Goal: Task Accomplishment & Management: Use online tool/utility

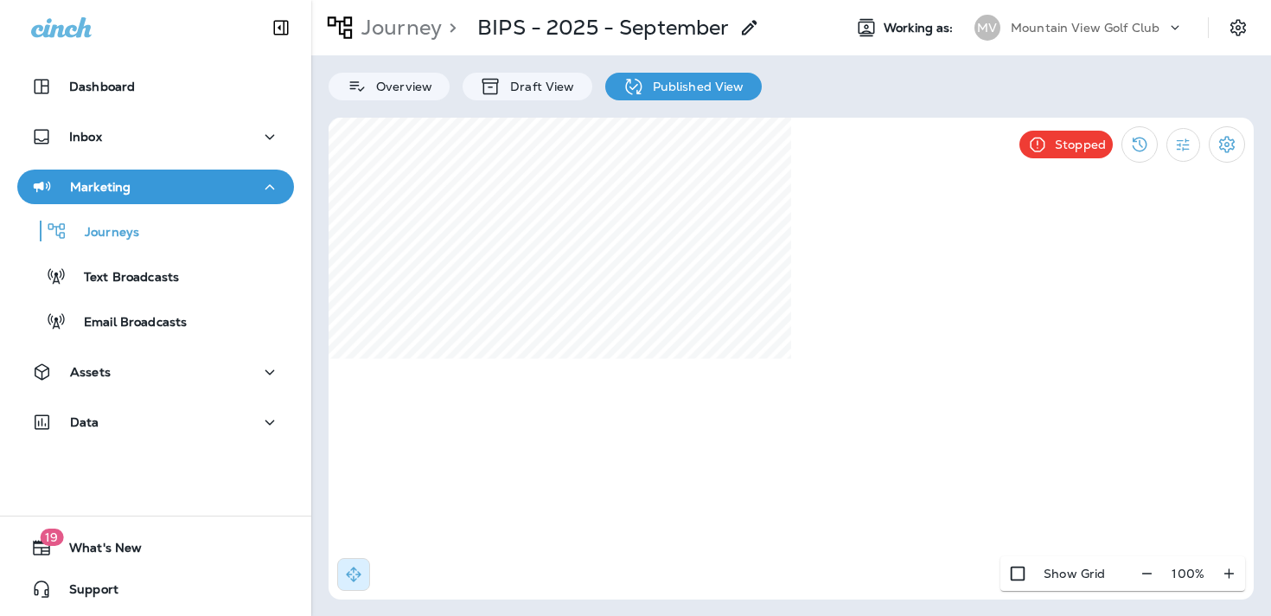
click at [1026, 42] on div "MV Mountain View Golf Club" at bounding box center [1079, 27] width 230 height 35
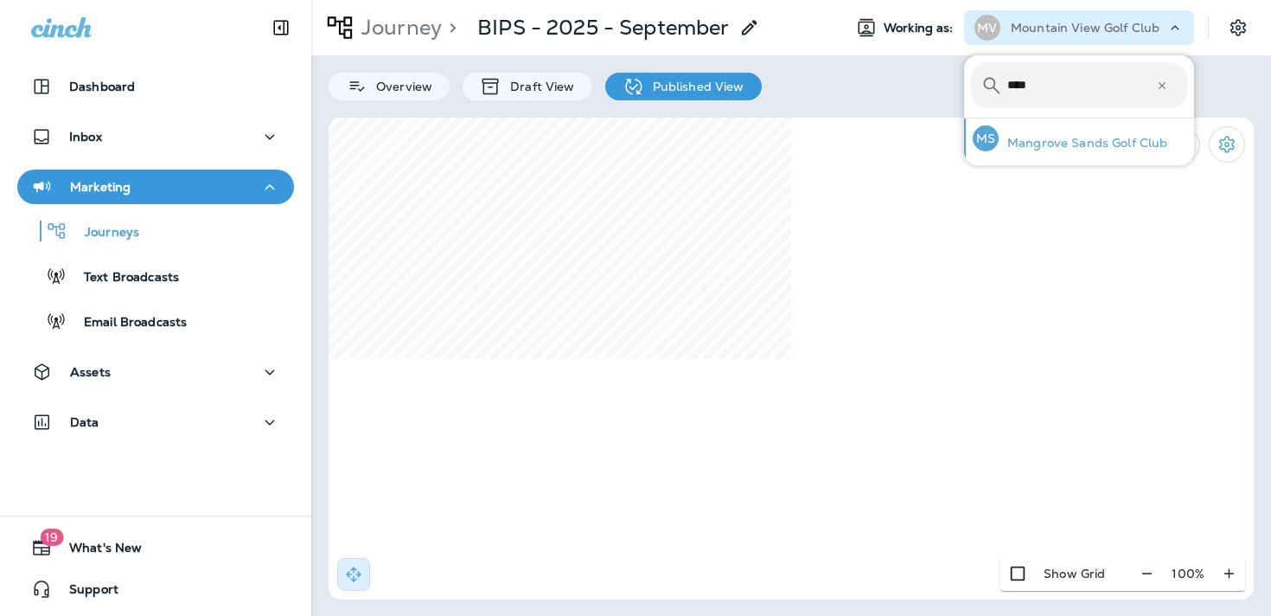
type input "****"
click at [1066, 144] on p "Mangrove Sands Golf Club" at bounding box center [1083, 143] width 169 height 14
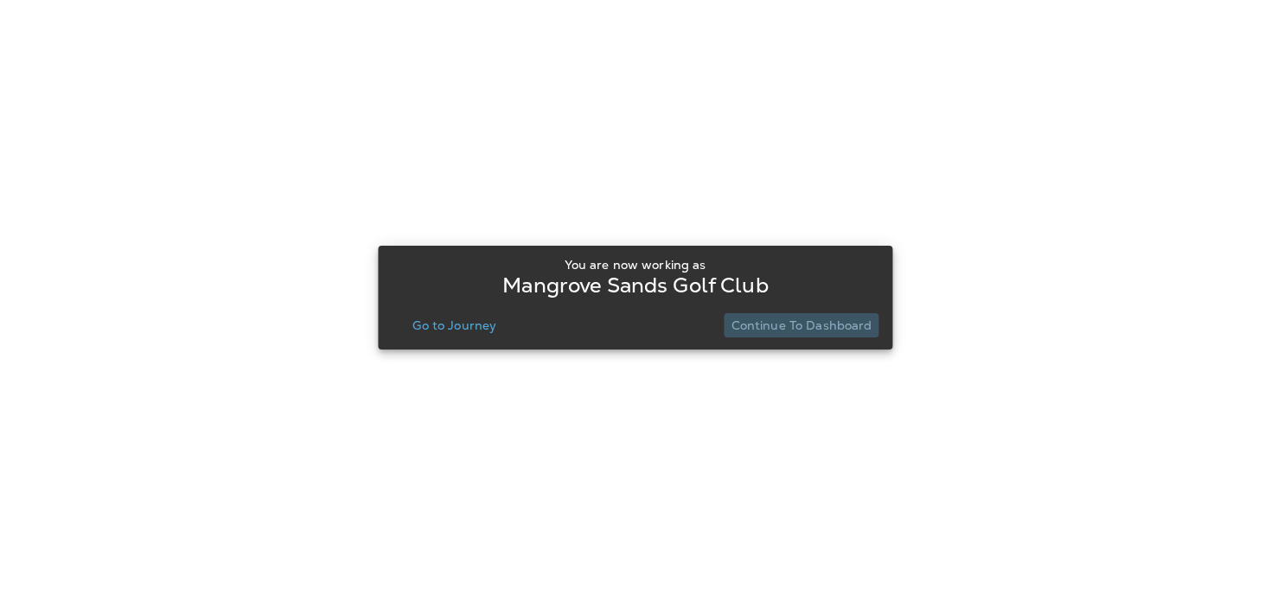
click at [817, 328] on p "Continue to Dashboard" at bounding box center [802, 325] width 141 height 14
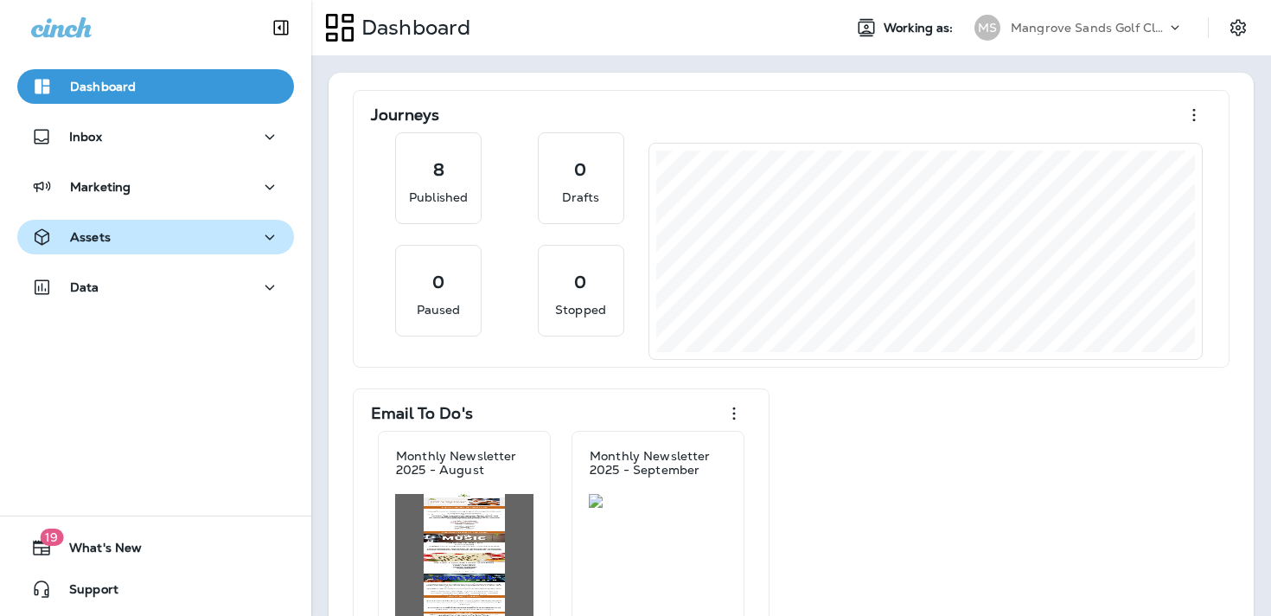
click at [244, 237] on div "Assets" at bounding box center [155, 238] width 249 height 22
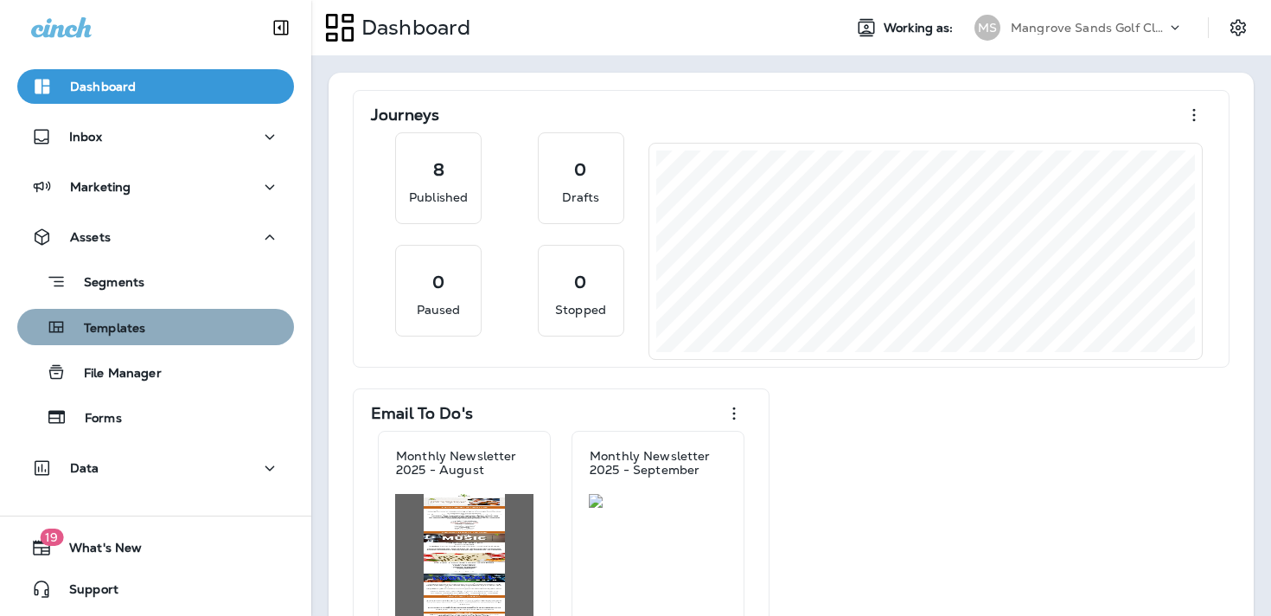
click at [228, 335] on div "Templates" at bounding box center [155, 327] width 263 height 26
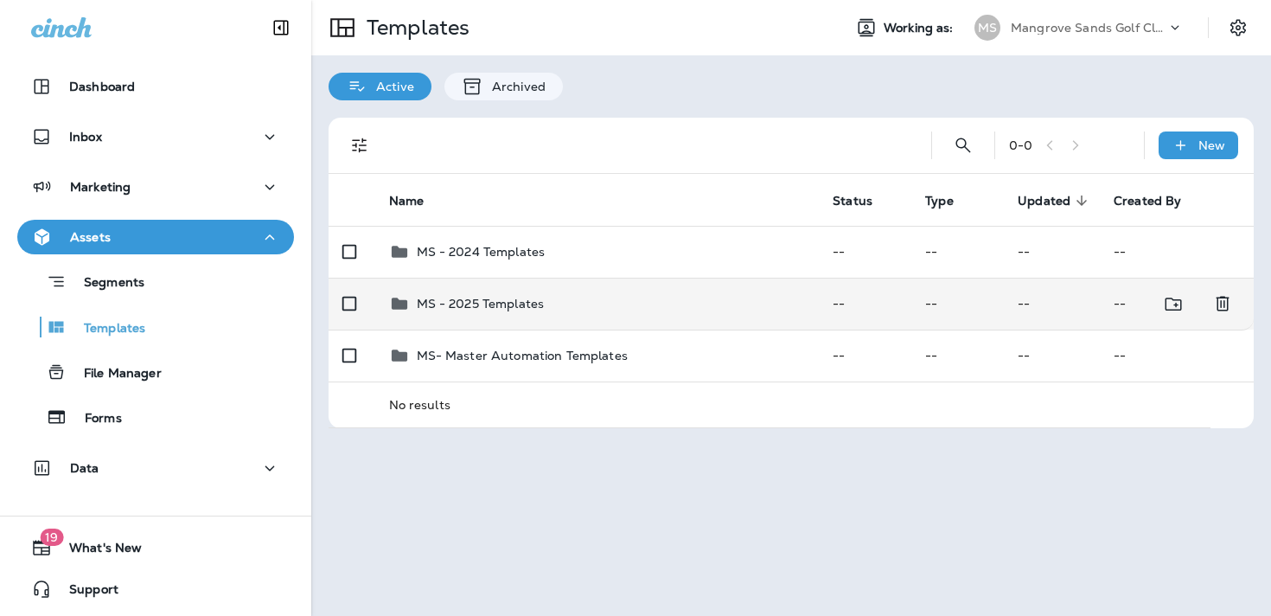
click at [585, 309] on div "MS - 2025 Templates" at bounding box center [597, 303] width 417 height 21
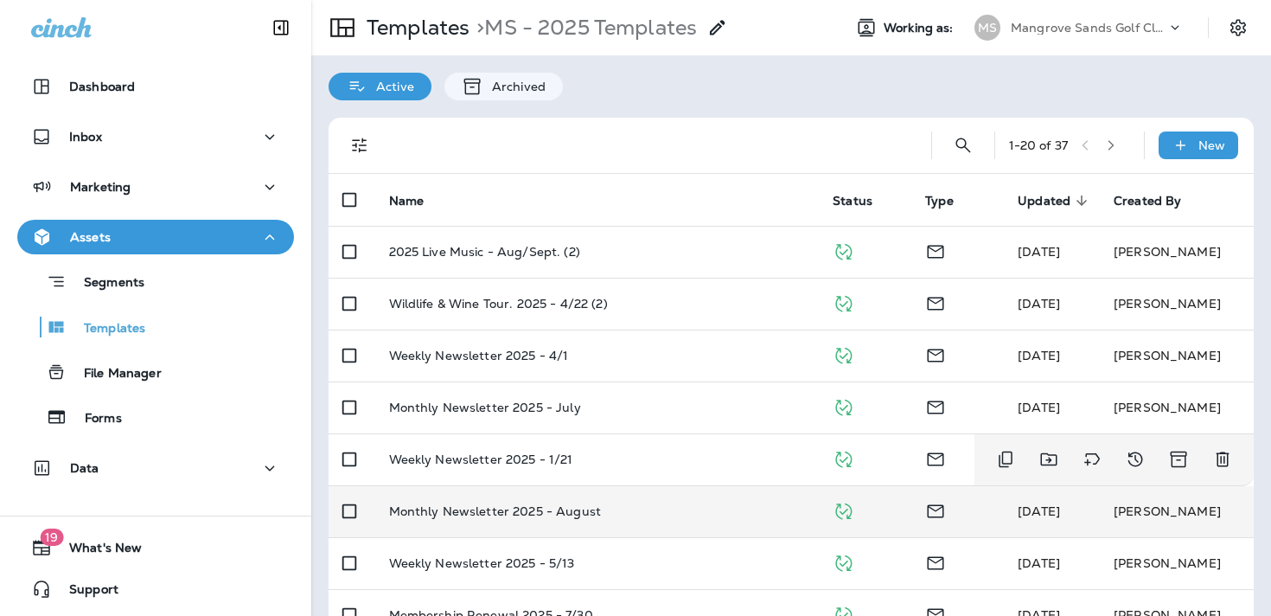
scroll to position [665, 0]
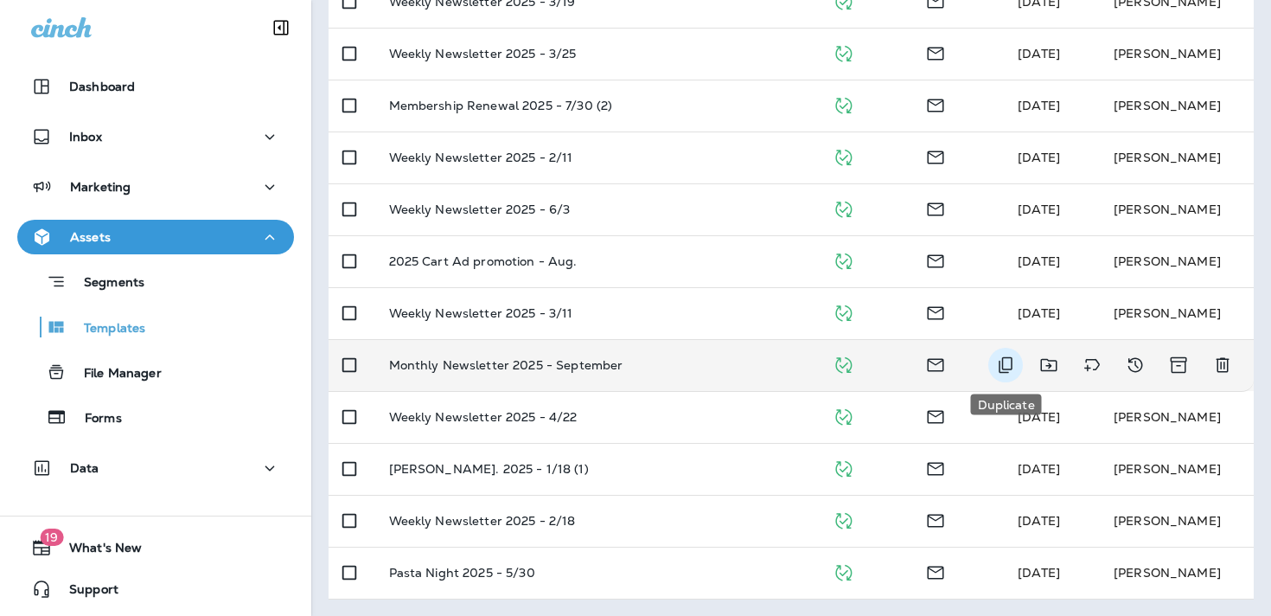
click at [1006, 364] on icon "Duplicate" at bounding box center [1005, 365] width 21 height 21
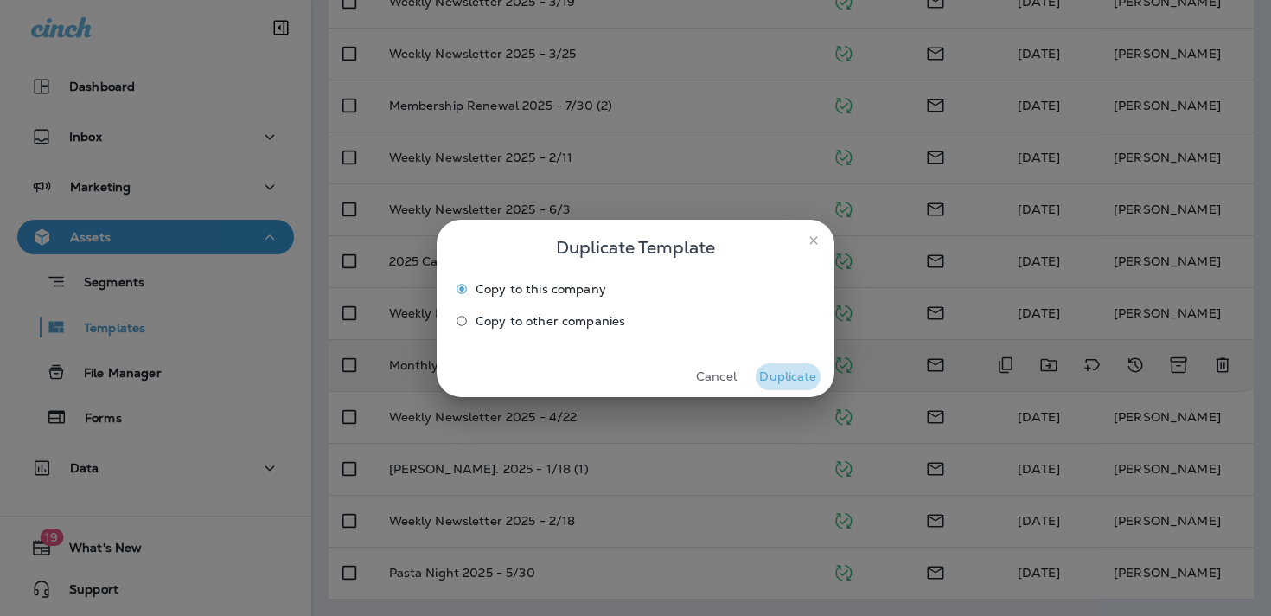
click at [783, 376] on button "Duplicate" at bounding box center [788, 376] width 65 height 27
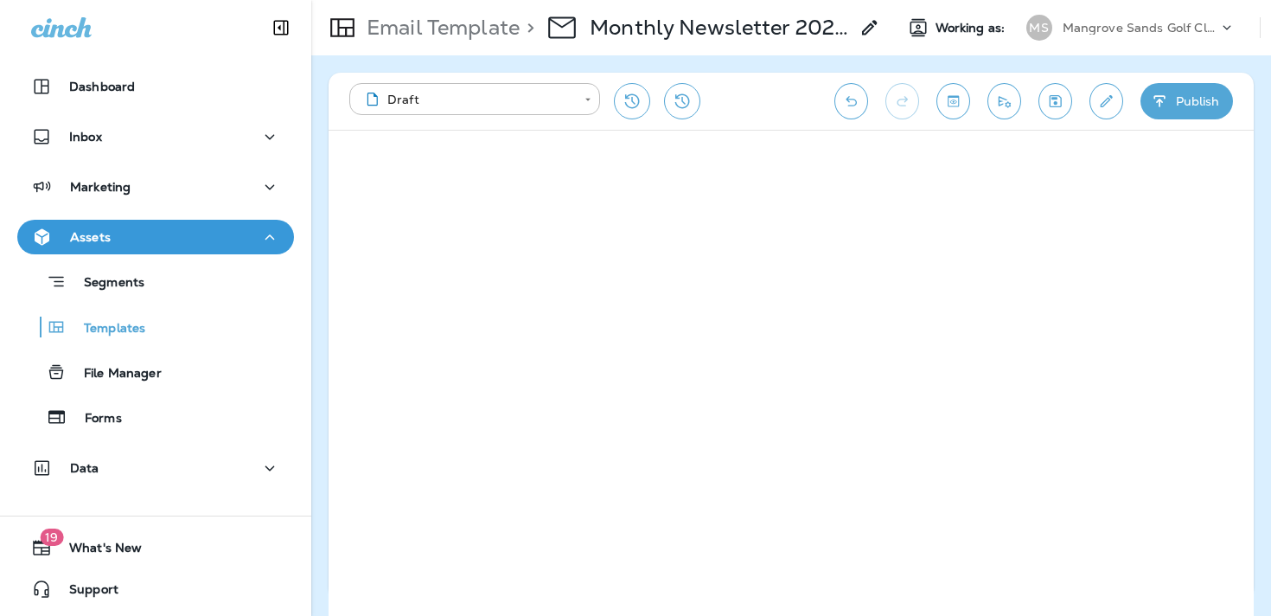
click at [842, 80] on div "**********" at bounding box center [791, 101] width 925 height 57
click at [845, 84] on button "Undo" at bounding box center [851, 101] width 34 height 36
click at [895, 99] on icon "Redo" at bounding box center [902, 101] width 18 height 17
click at [840, 112] on button "Undo" at bounding box center [851, 101] width 34 height 36
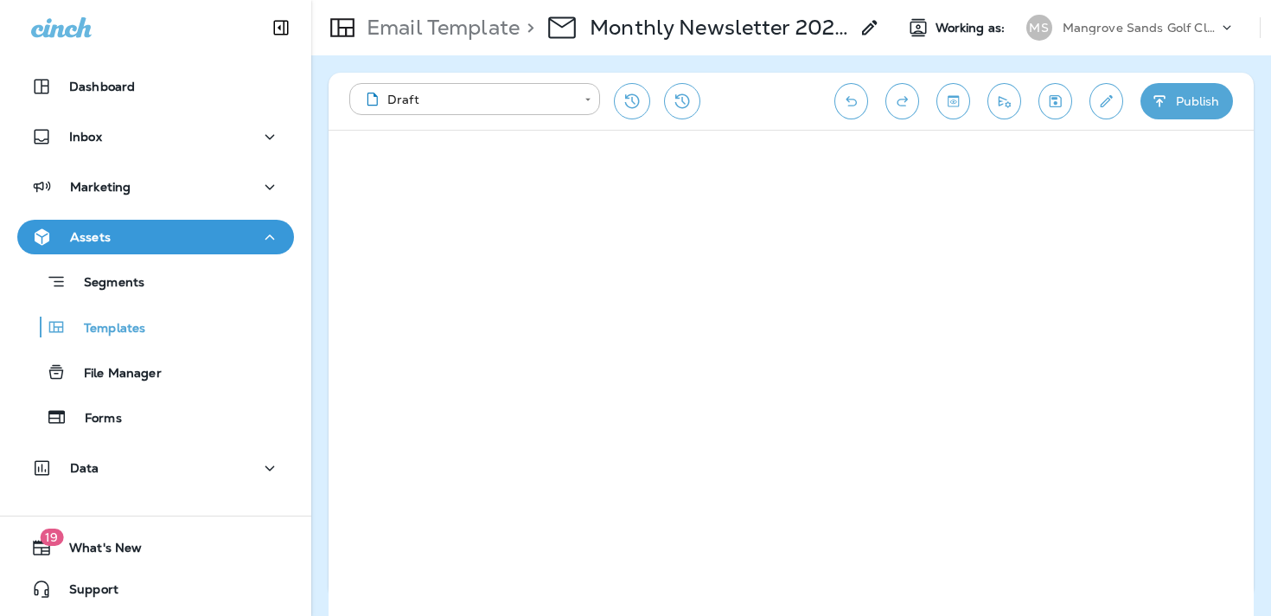
click at [634, 92] on icon "Restore from previous version" at bounding box center [632, 101] width 21 height 21
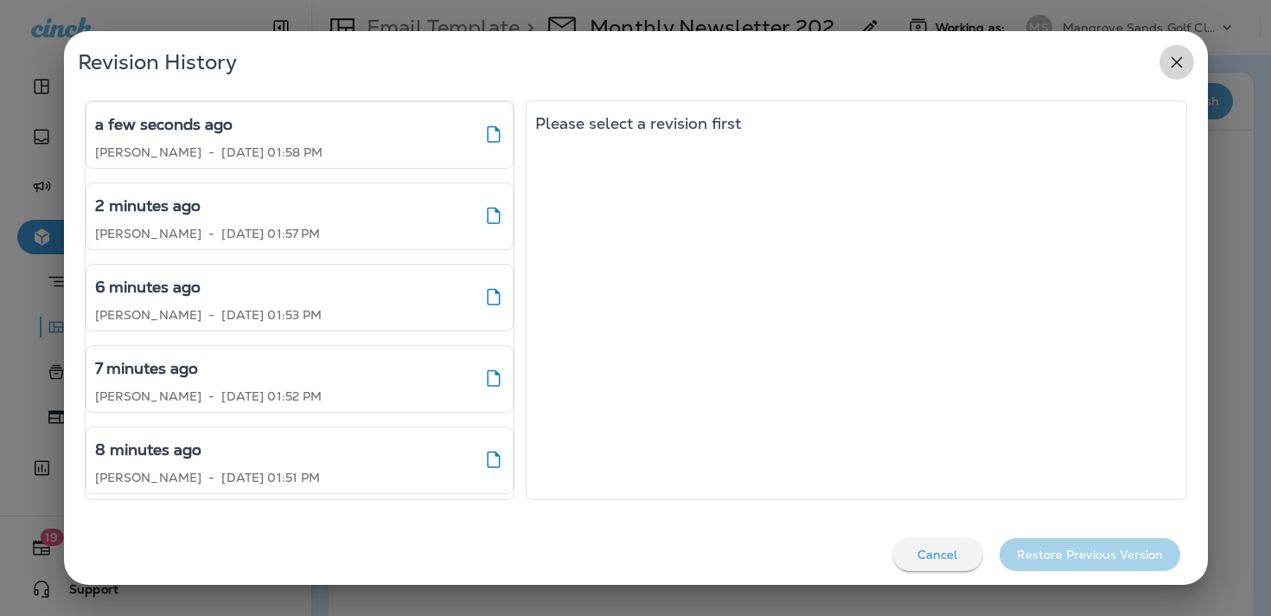
click at [1161, 70] on button "button" at bounding box center [1177, 62] width 35 height 35
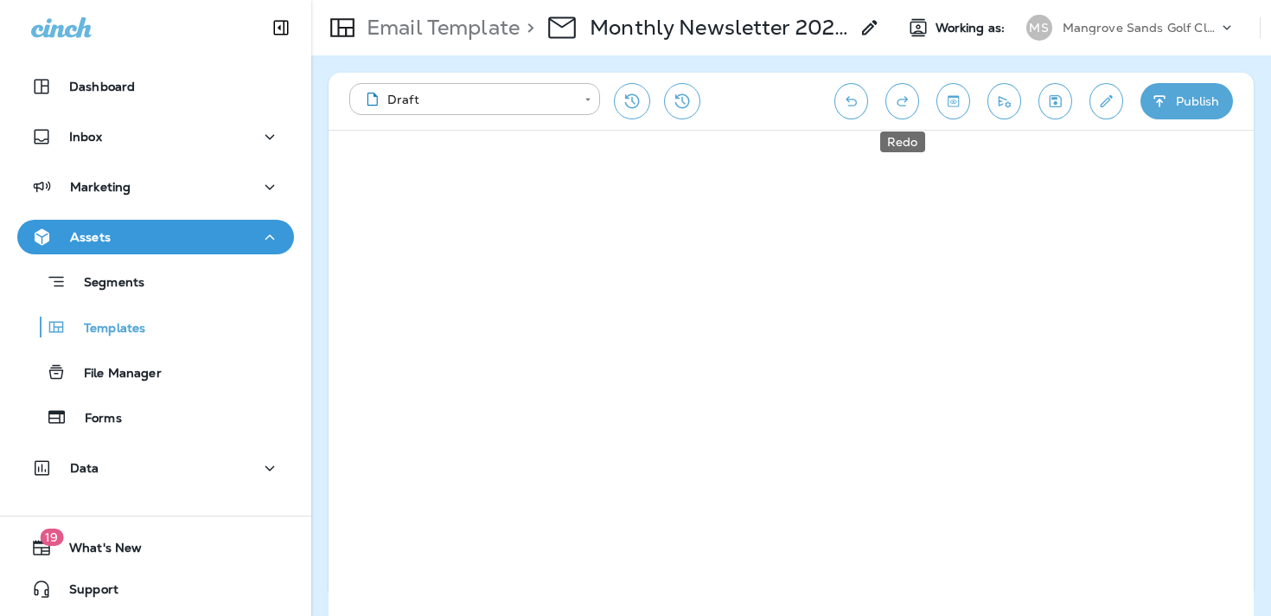
click at [849, 107] on icon "Undo" at bounding box center [851, 101] width 18 height 17
click at [859, 32] on div "> Monthly Newsletter 2025 - September Copy" at bounding box center [700, 27] width 361 height 48
click at [862, 32] on icon at bounding box center [869, 27] width 21 height 21
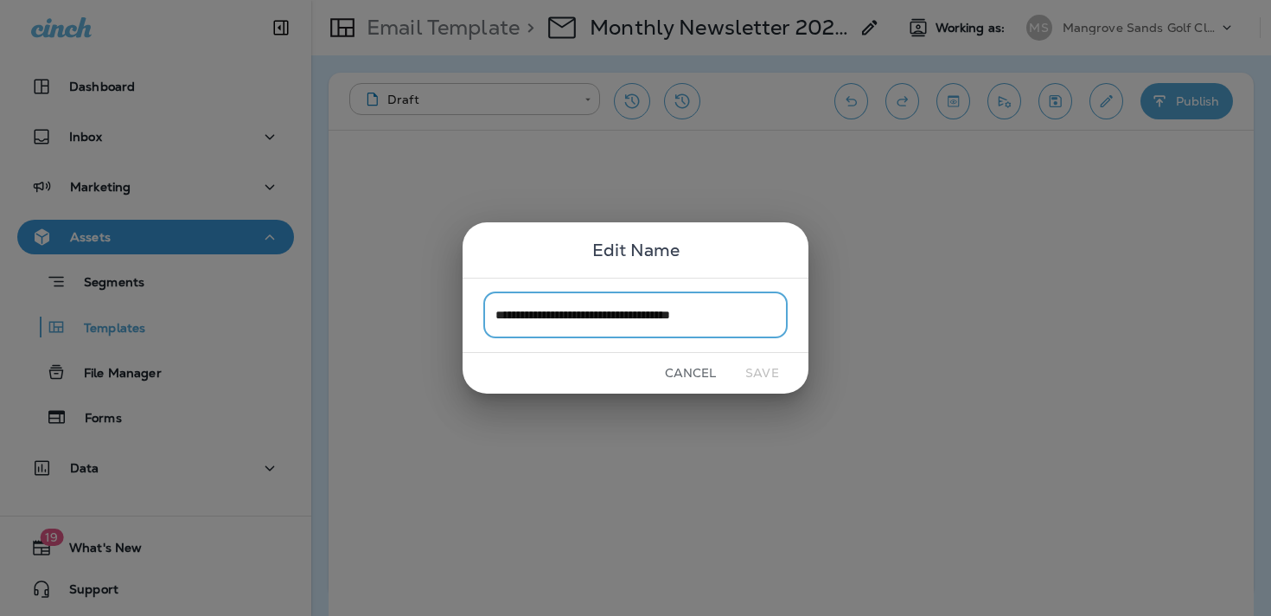
click at [686, 318] on input "**********" at bounding box center [635, 315] width 304 height 46
drag, startPoint x: 655, startPoint y: 314, endPoint x: 915, endPoint y: 316, distance: 260.3
click at [917, 317] on div "**********" at bounding box center [635, 308] width 1271 height 616
click at [655, 315] on input "**********" at bounding box center [635, 315] width 304 height 46
click at [744, 318] on input "**********" at bounding box center [635, 315] width 304 height 46
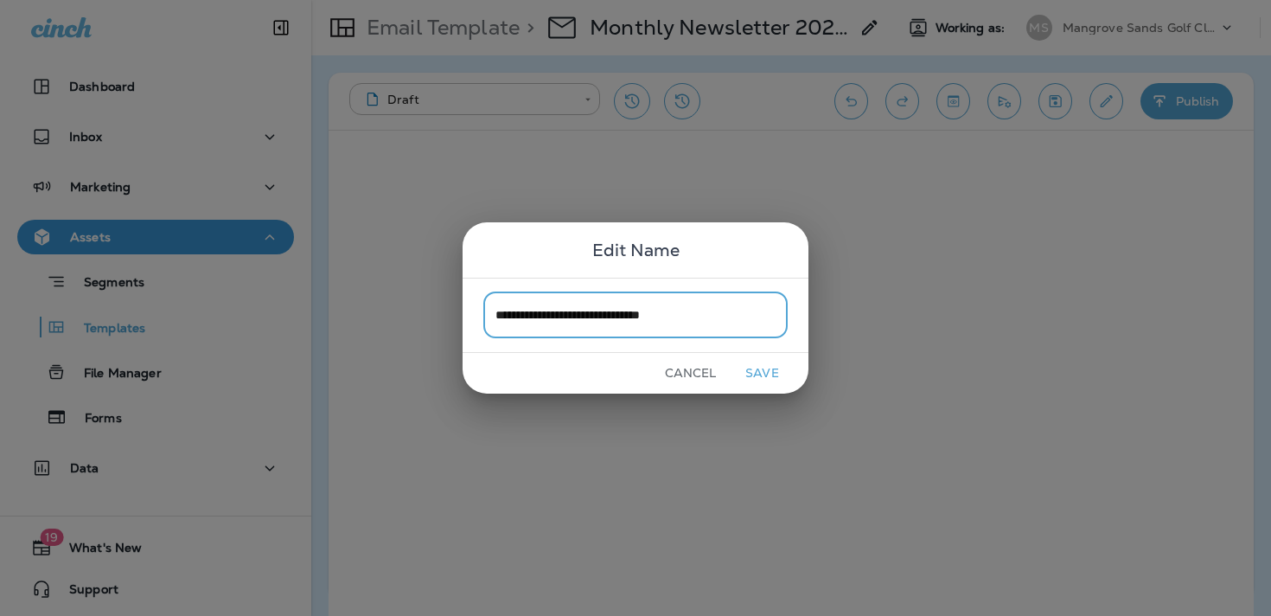
type input "**********"
click at [759, 374] on button "Save" at bounding box center [762, 373] width 65 height 27
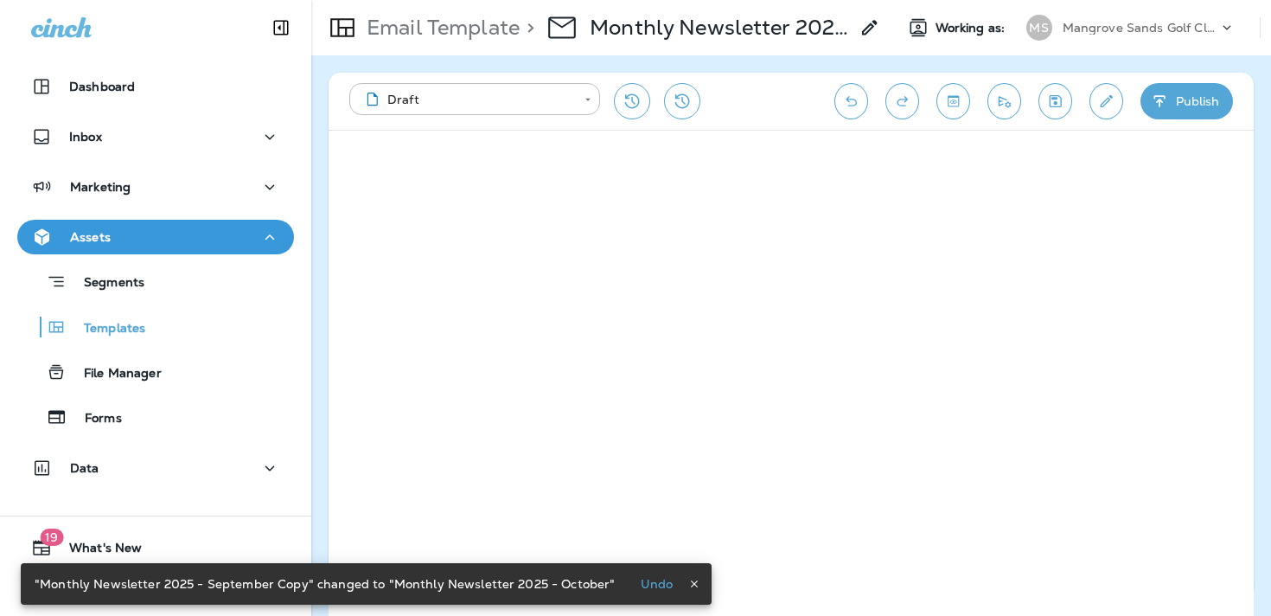
click at [1047, 81] on div "**********" at bounding box center [791, 101] width 925 height 57
click at [1047, 85] on button "Save" at bounding box center [1055, 101] width 34 height 36
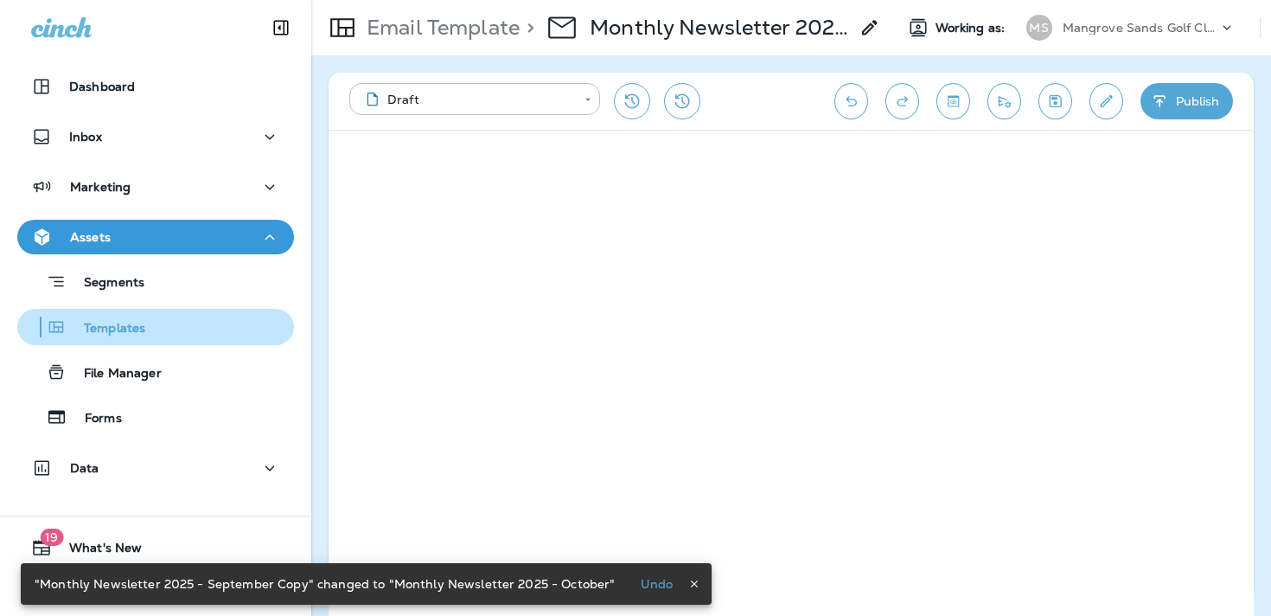
click at [159, 331] on div "Templates" at bounding box center [155, 327] width 263 height 26
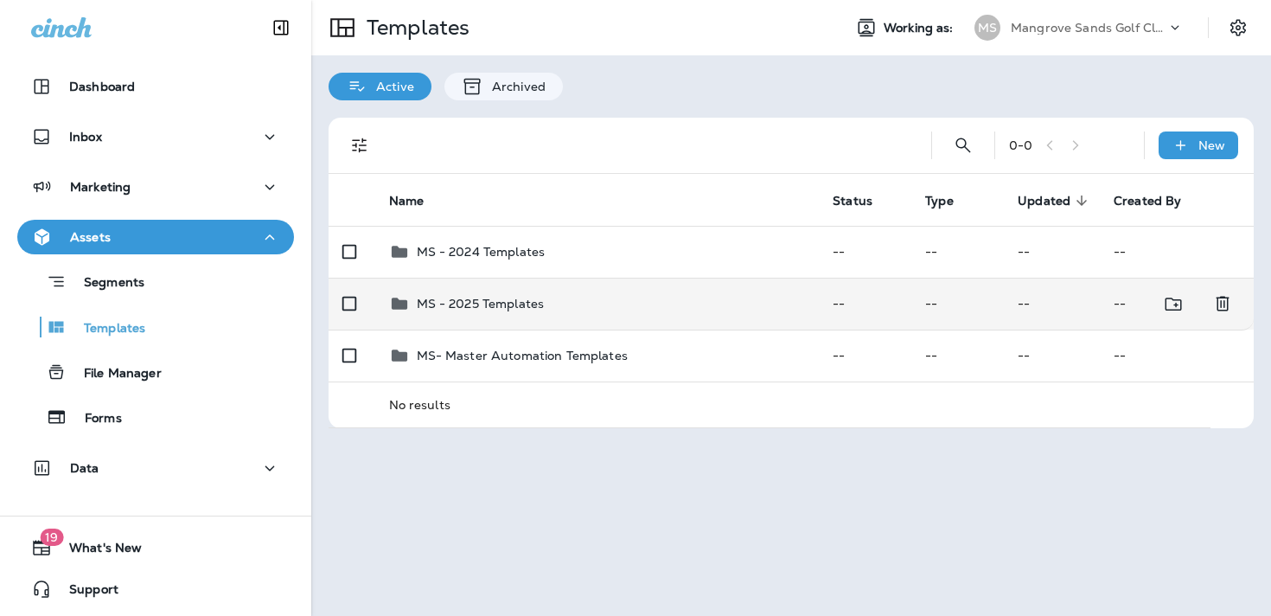
click at [613, 322] on td "MS - 2025 Templates" at bounding box center [597, 304] width 444 height 52
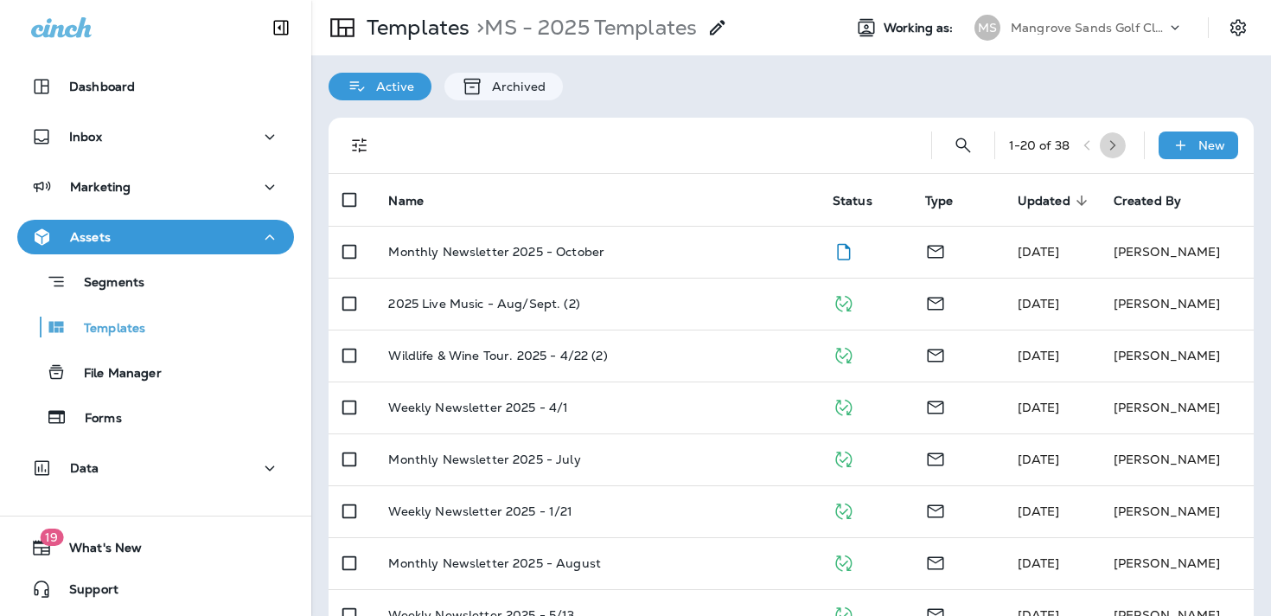
click at [1109, 141] on button "button" at bounding box center [1113, 145] width 26 height 26
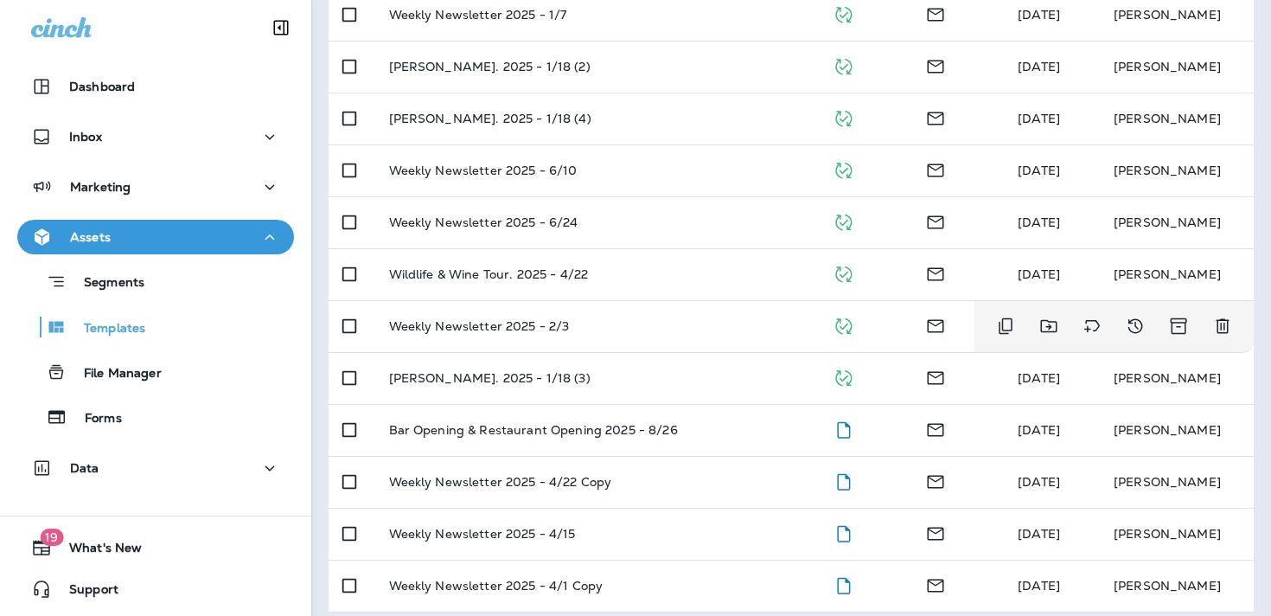
scroll to position [561, 0]
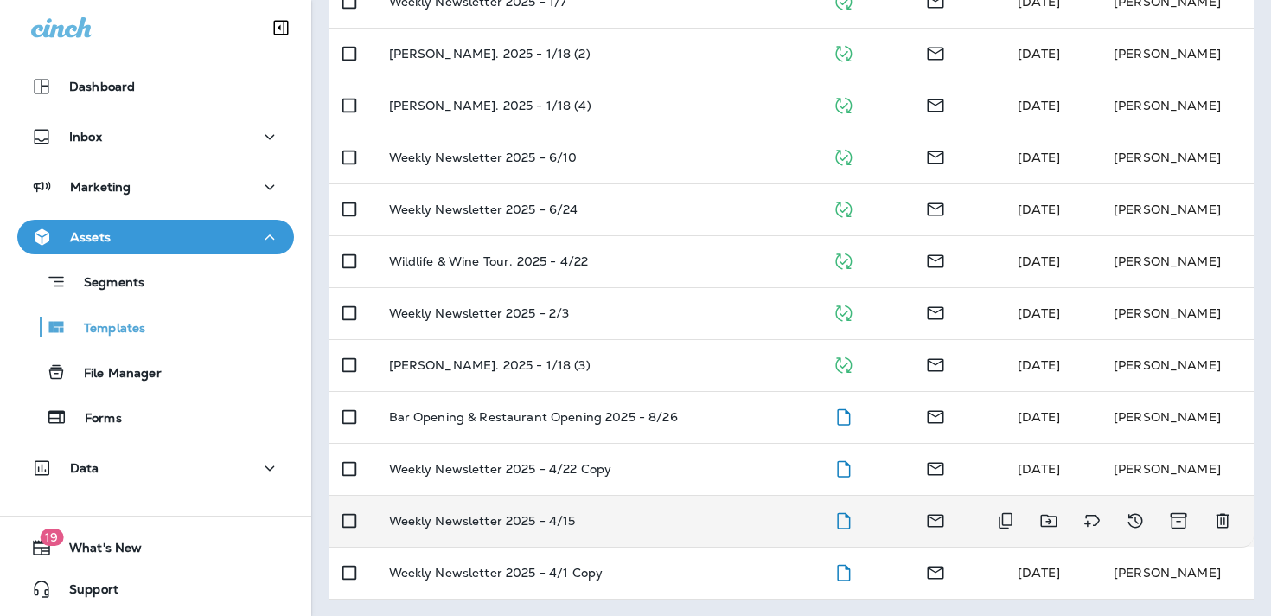
click at [700, 514] on div "Weekly Newsletter 2025 - 4/15" at bounding box center [597, 521] width 417 height 14
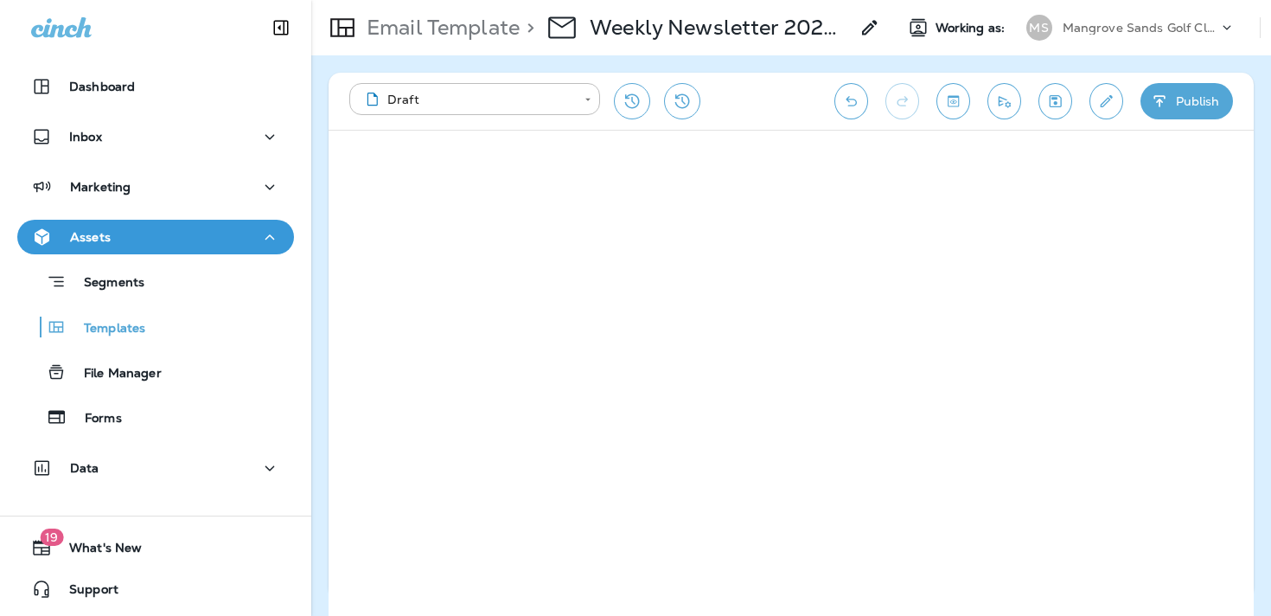
click at [782, 14] on div "> Weekly Newsletter 2025 - 4/15" at bounding box center [700, 27] width 361 height 48
click at [860, 31] on icon at bounding box center [869, 27] width 21 height 21
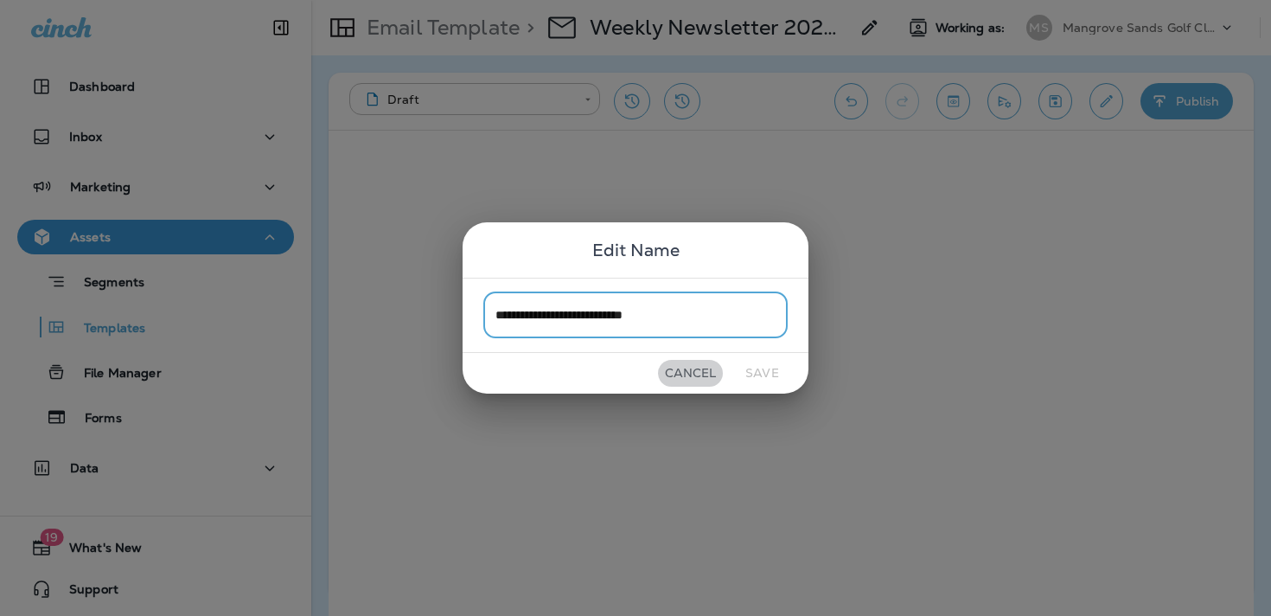
click at [708, 374] on button "Cancel" at bounding box center [690, 373] width 65 height 27
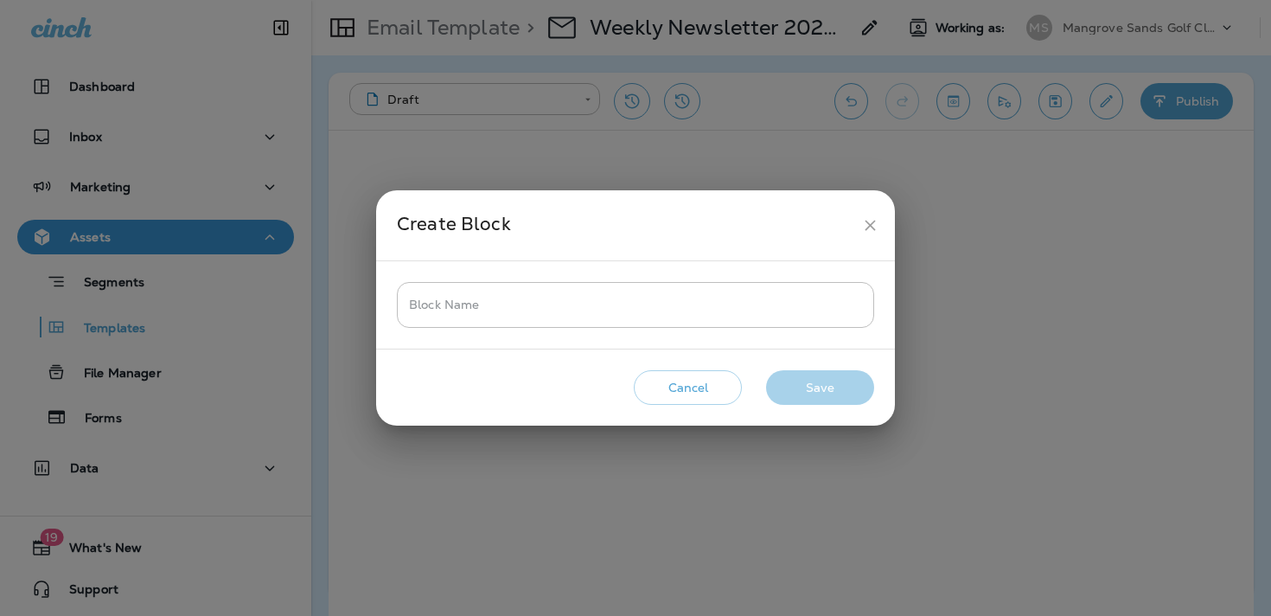
click at [690, 328] on div "Block Name Block Name" at bounding box center [635, 304] width 519 height 87
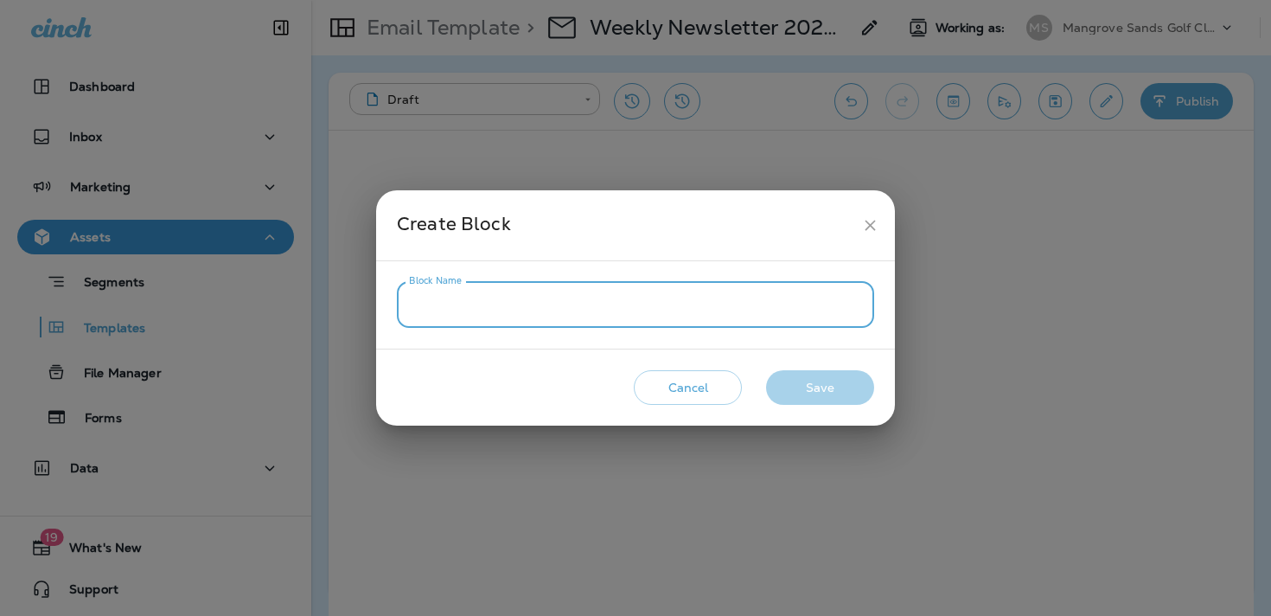
click at [688, 318] on input "Block Name" at bounding box center [635, 305] width 477 height 46
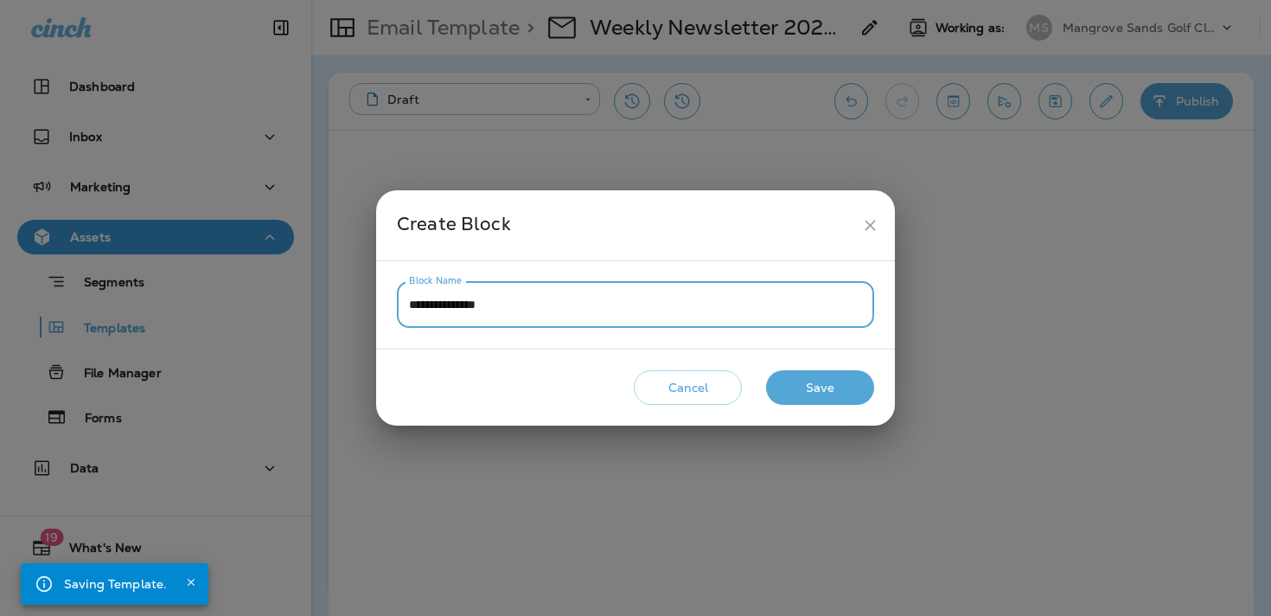
type input "**********"
click at [821, 380] on button "Save" at bounding box center [820, 387] width 108 height 35
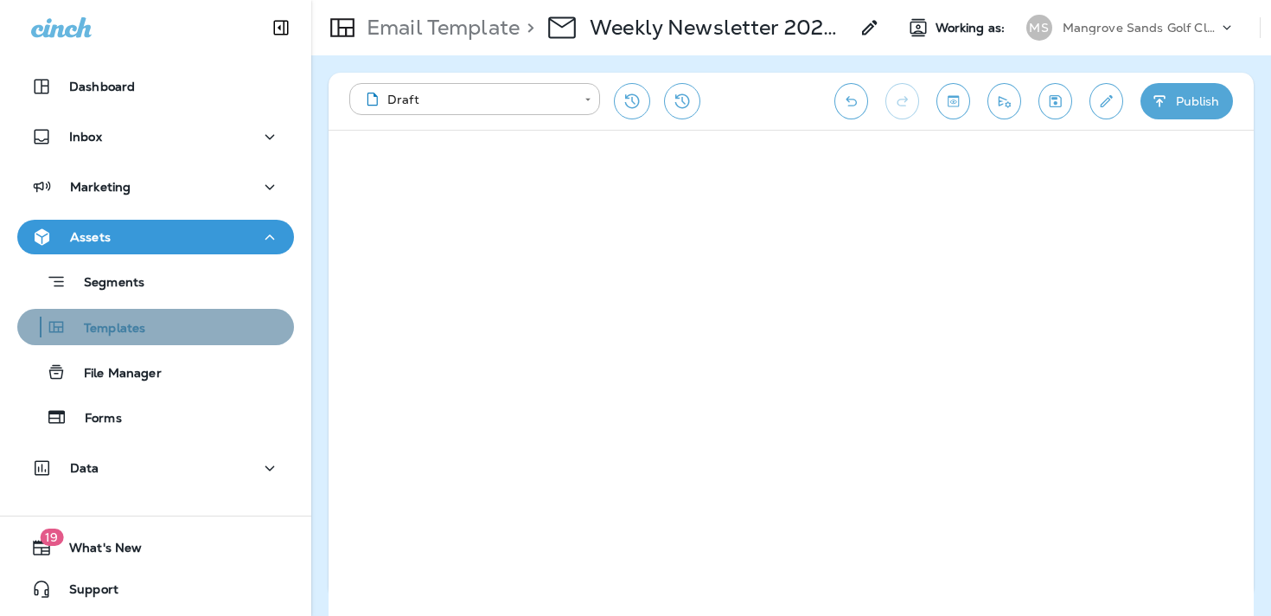
click at [231, 339] on div "Templates" at bounding box center [155, 327] width 263 height 26
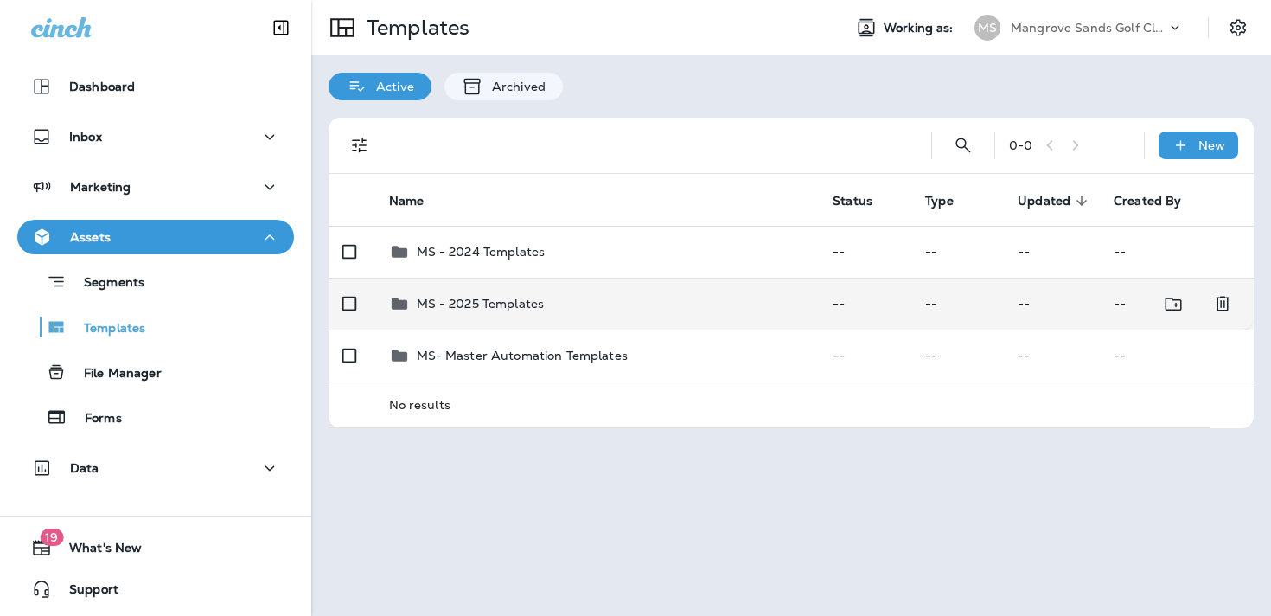
click at [584, 295] on div "MS - 2025 Templates" at bounding box center [597, 303] width 417 height 21
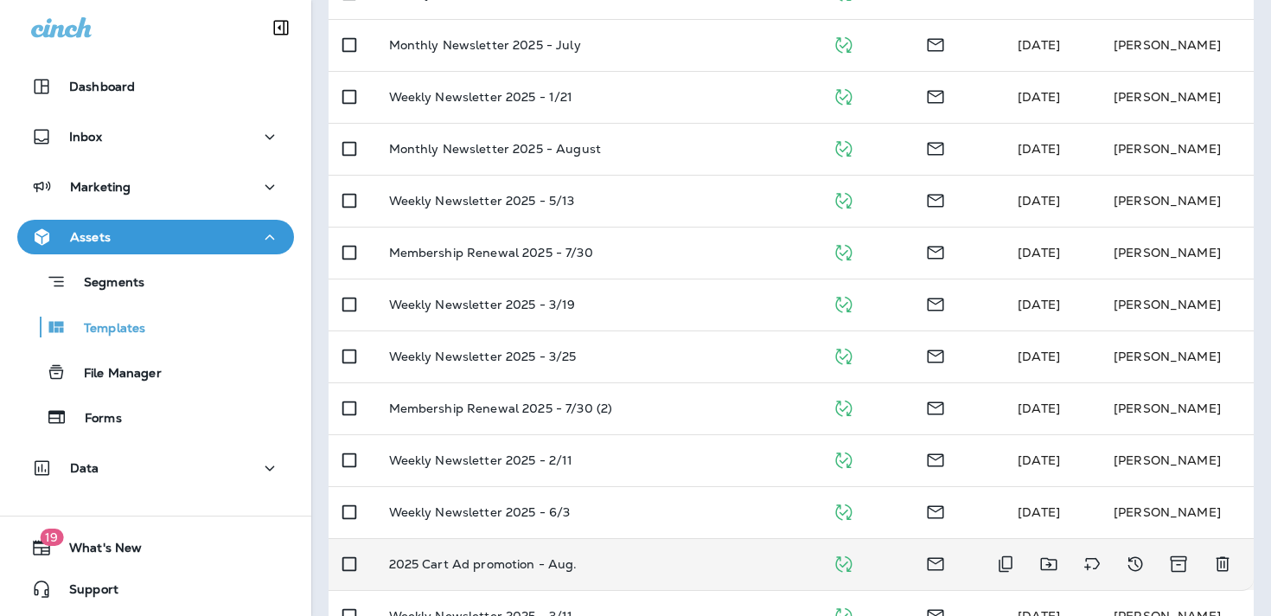
scroll to position [387, 0]
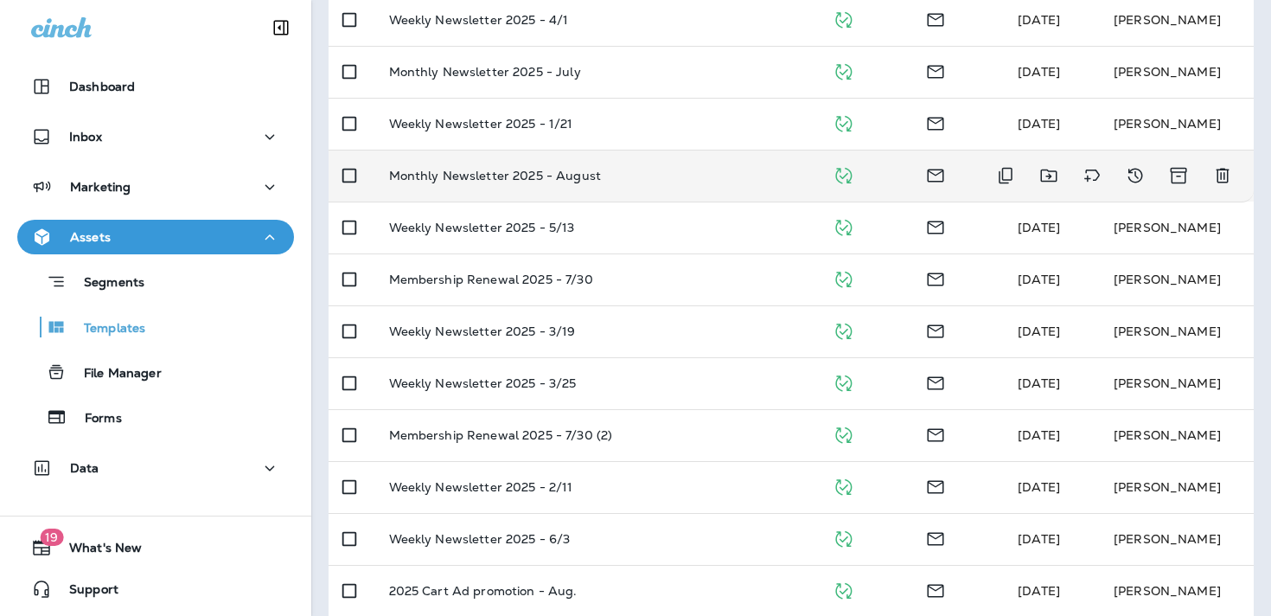
click at [670, 171] on div "Monthly Newsletter 2025 - August" at bounding box center [597, 176] width 417 height 14
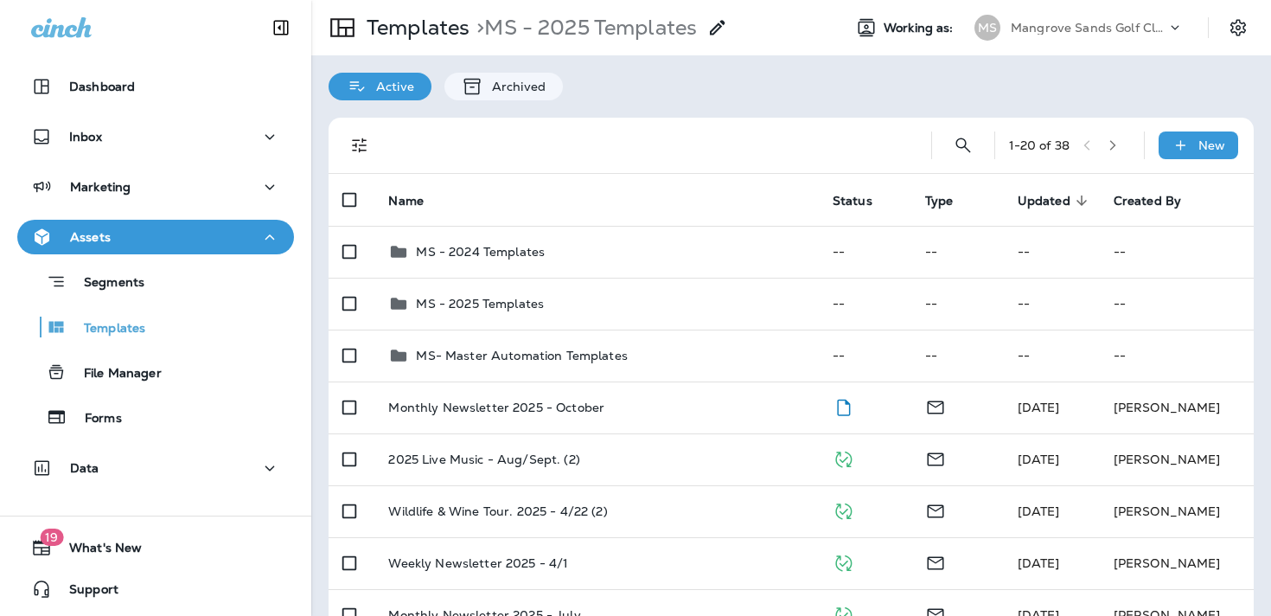
click at [1081, 140] on div "1 - 20 of 38" at bounding box center [1069, 145] width 121 height 26
click at [1105, 143] on button "button" at bounding box center [1113, 145] width 26 height 26
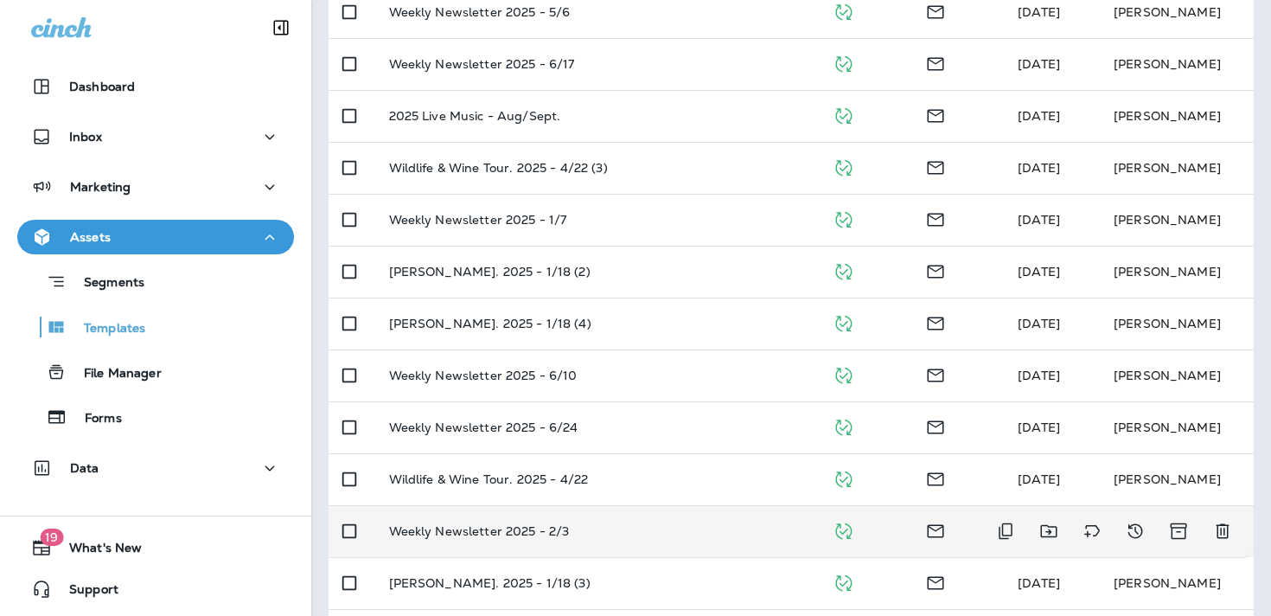
scroll to position [119, 0]
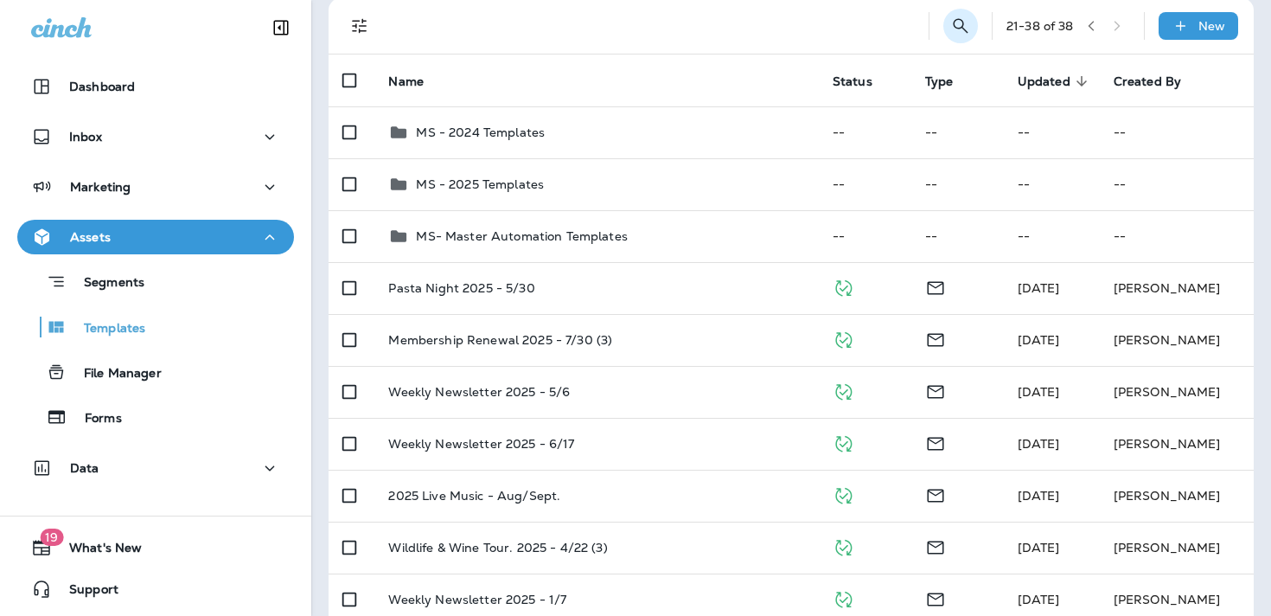
click at [957, 32] on icon "Search Templates" at bounding box center [960, 26] width 21 height 21
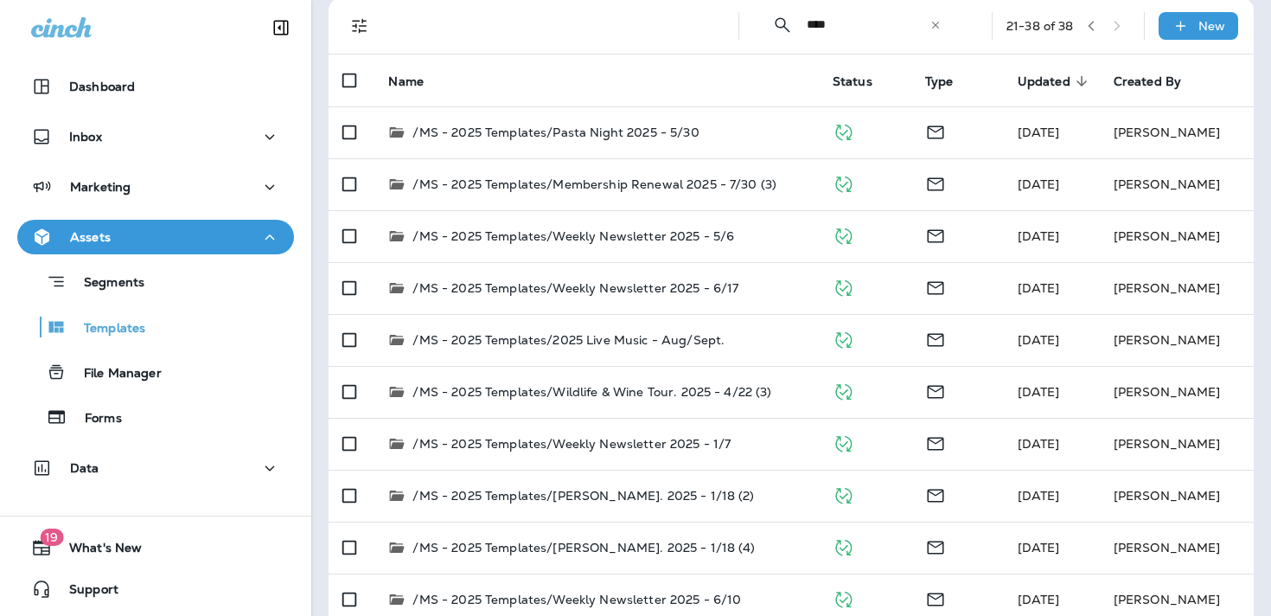
type input "****"
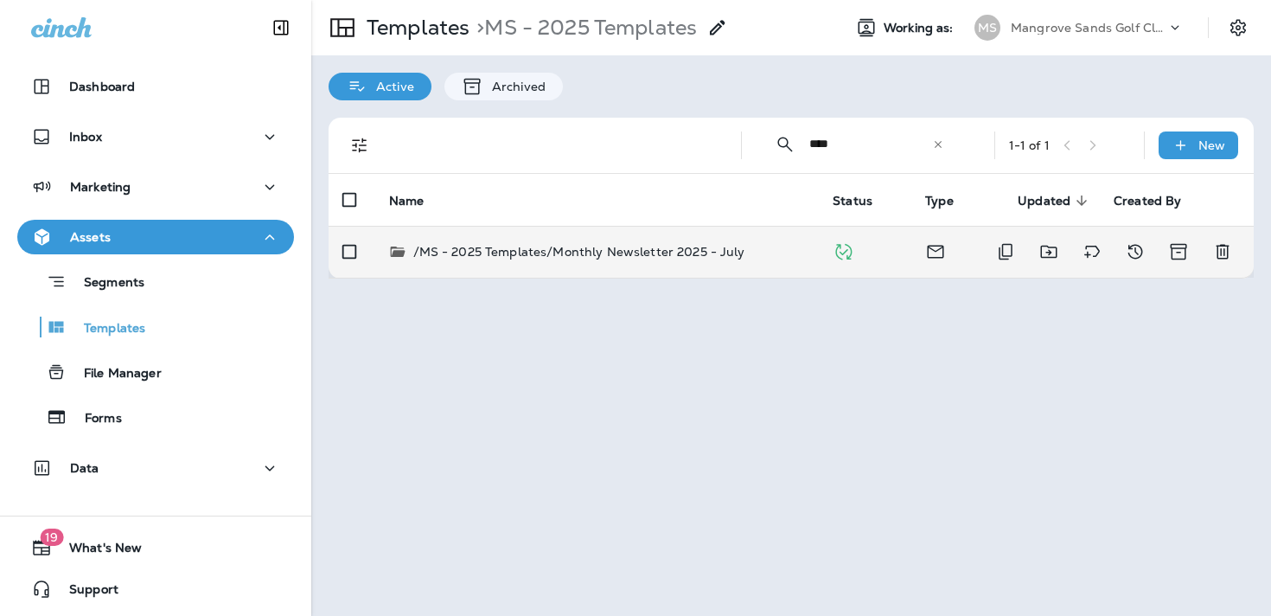
click at [865, 253] on td at bounding box center [865, 252] width 93 height 52
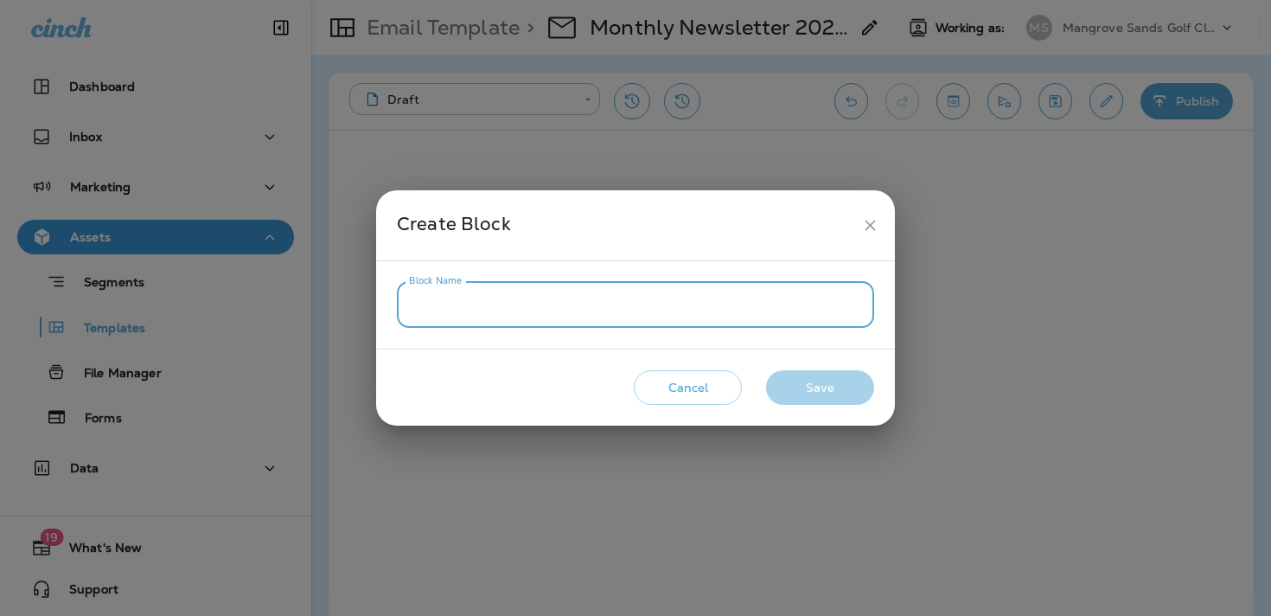
click at [719, 292] on input "Block Name" at bounding box center [635, 305] width 477 height 46
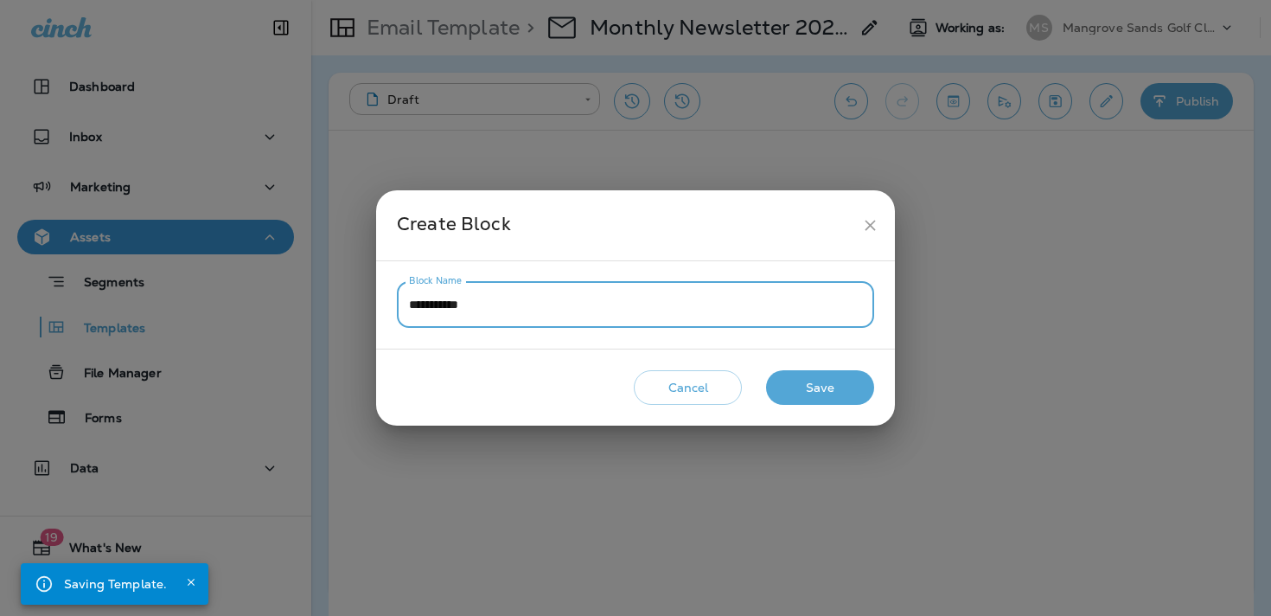
type input "**********"
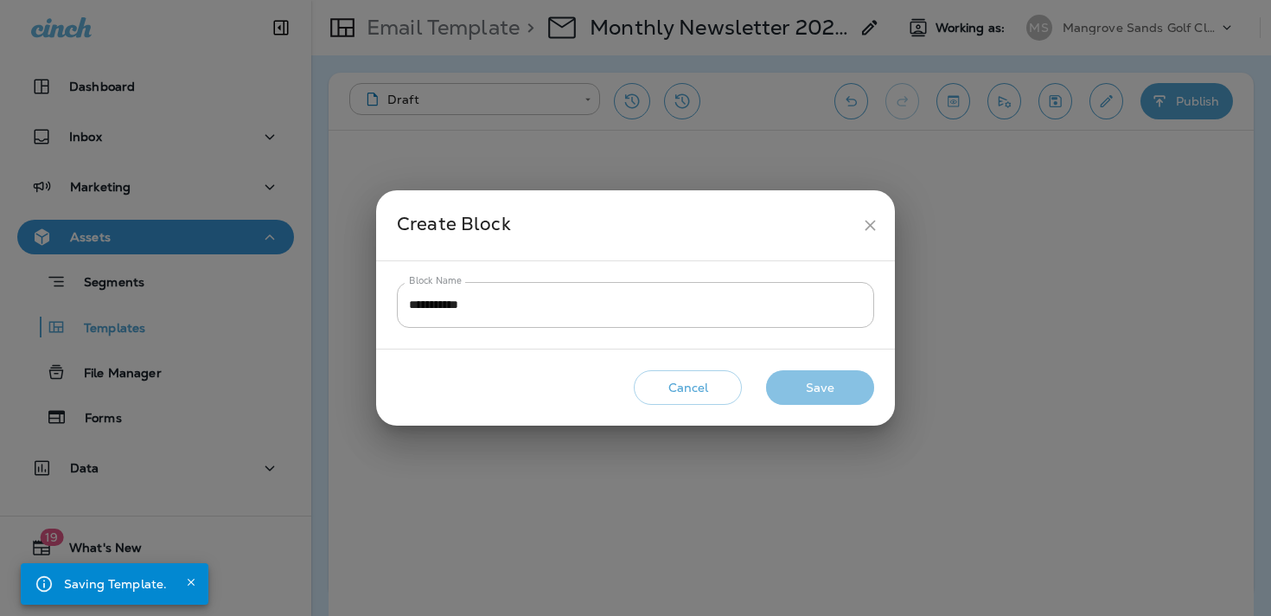
click at [851, 380] on button "Save" at bounding box center [820, 387] width 108 height 35
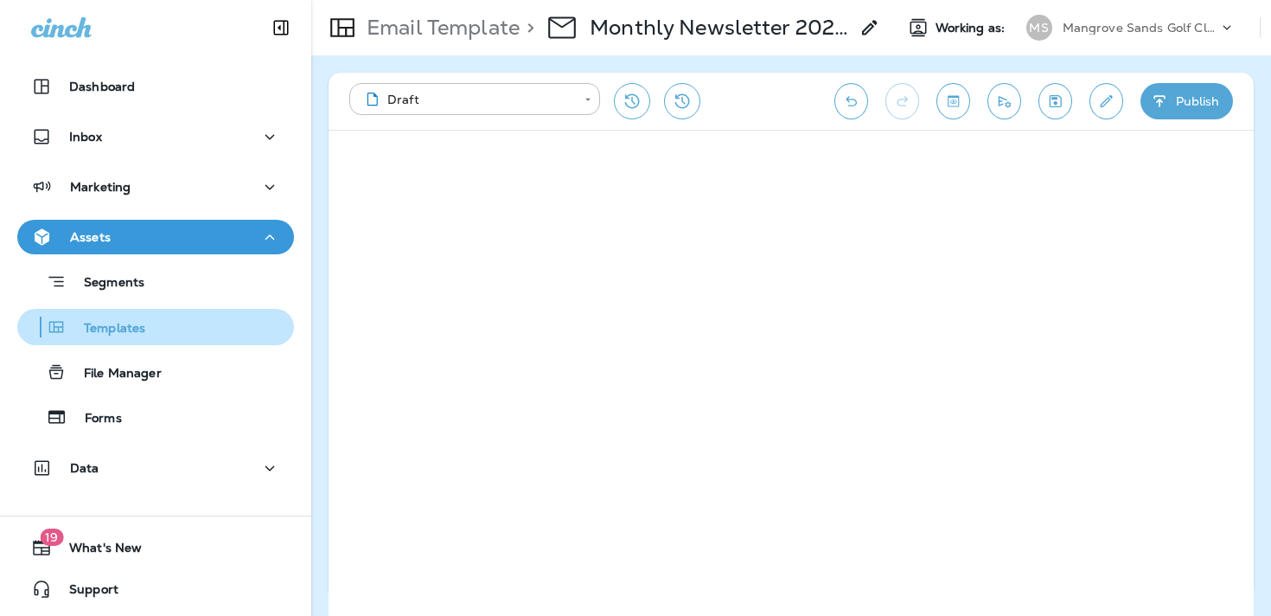
click at [194, 315] on div "Templates" at bounding box center [155, 327] width 263 height 26
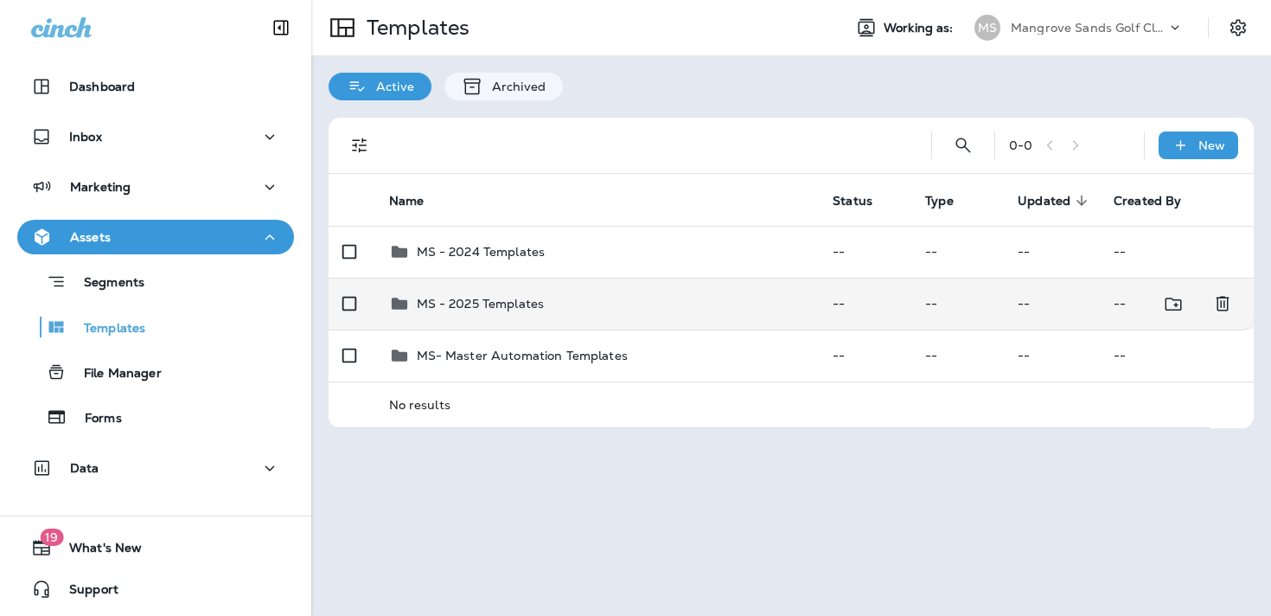
click at [651, 319] on td "MS - 2025 Templates" at bounding box center [597, 304] width 444 height 52
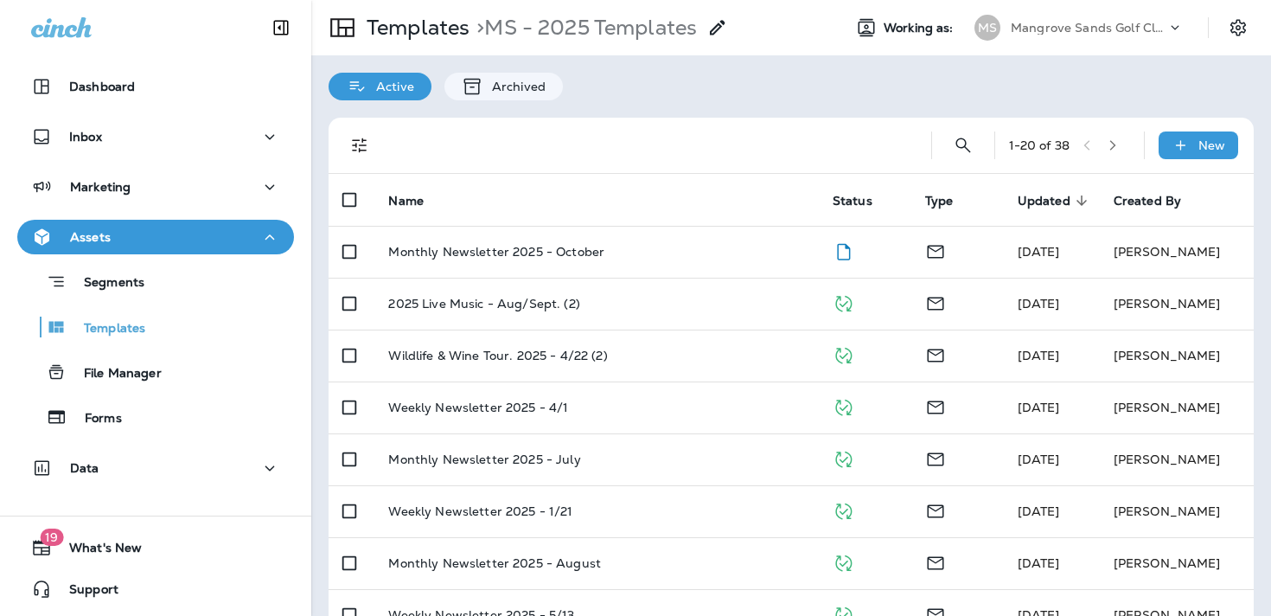
click at [716, 241] on td "Monthly Newsletter 2025 - October" at bounding box center [596, 252] width 444 height 52
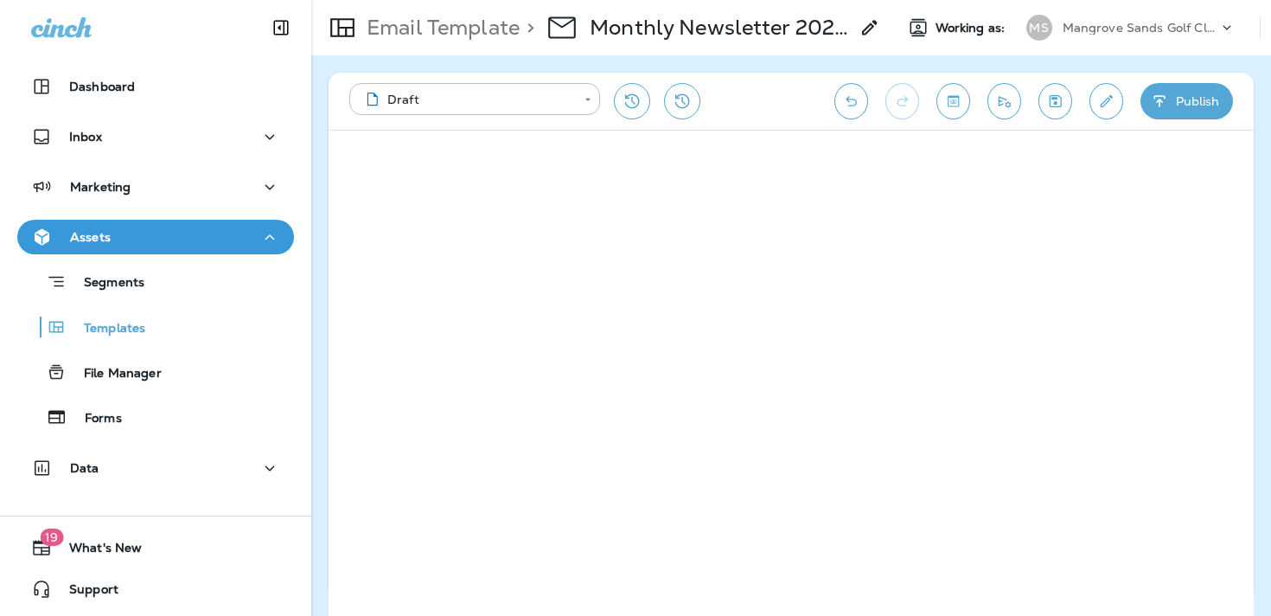
click at [828, 113] on div "**********" at bounding box center [791, 101] width 925 height 57
click at [856, 93] on icon "Undo" at bounding box center [851, 101] width 18 height 17
click at [1055, 103] on icon "Save" at bounding box center [1056, 101] width 12 height 12
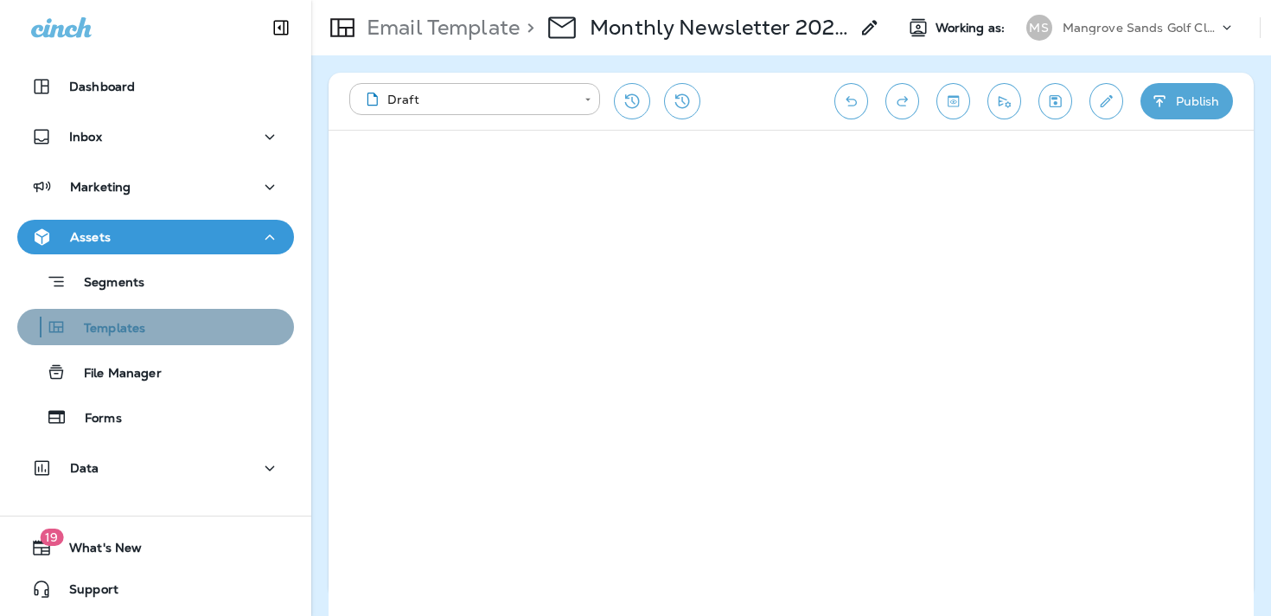
click at [124, 323] on p "Templates" at bounding box center [106, 329] width 79 height 16
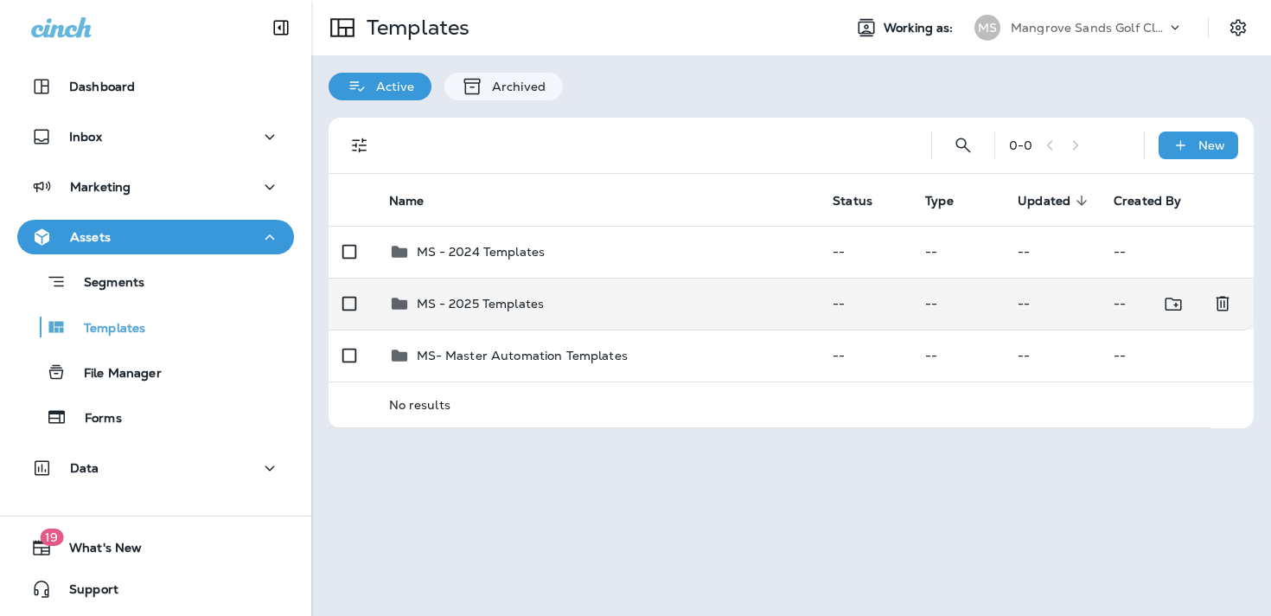
click at [595, 298] on div "MS - 2025 Templates" at bounding box center [597, 303] width 417 height 21
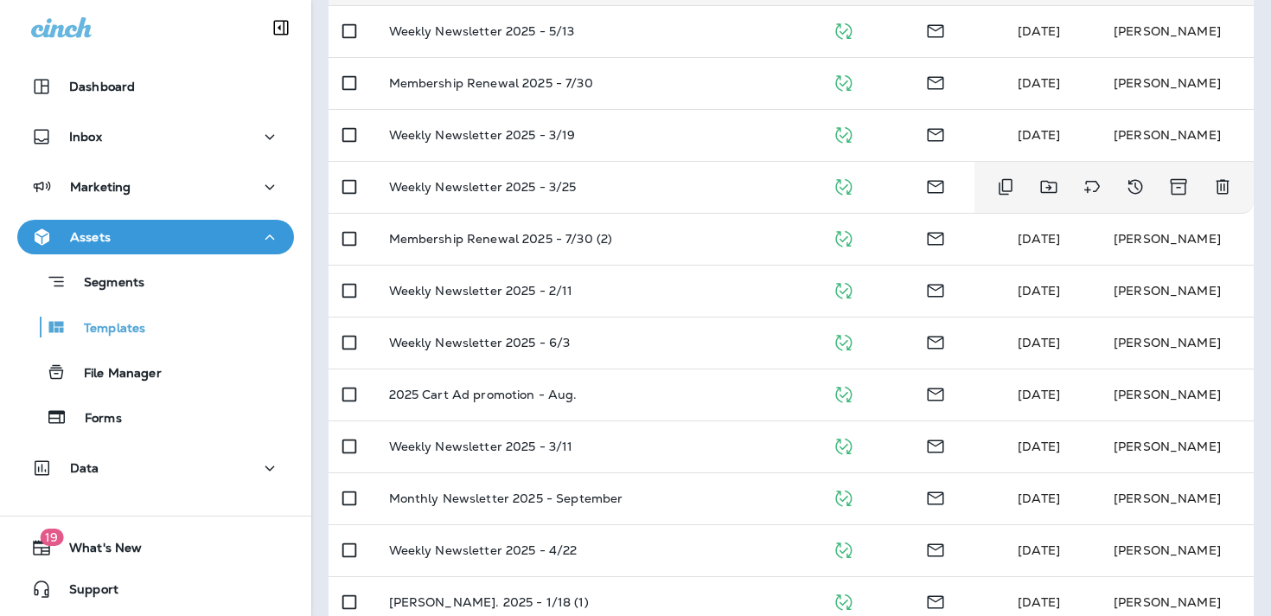
scroll to position [665, 0]
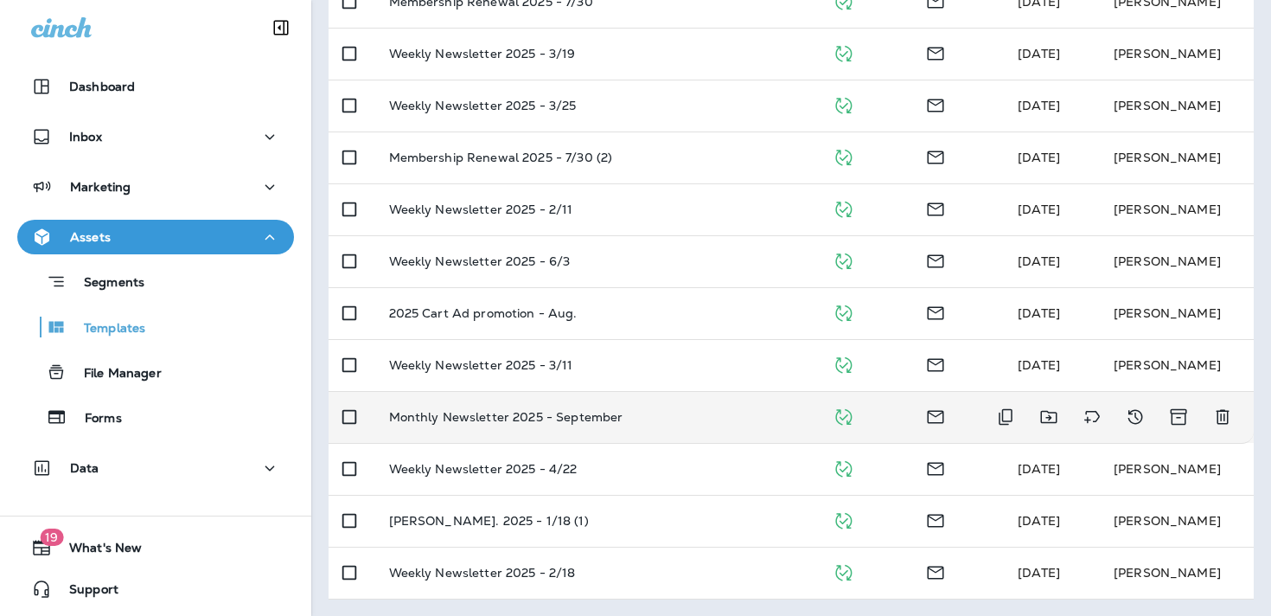
click at [606, 406] on td "Monthly Newsletter 2025 - September" at bounding box center [597, 417] width 444 height 52
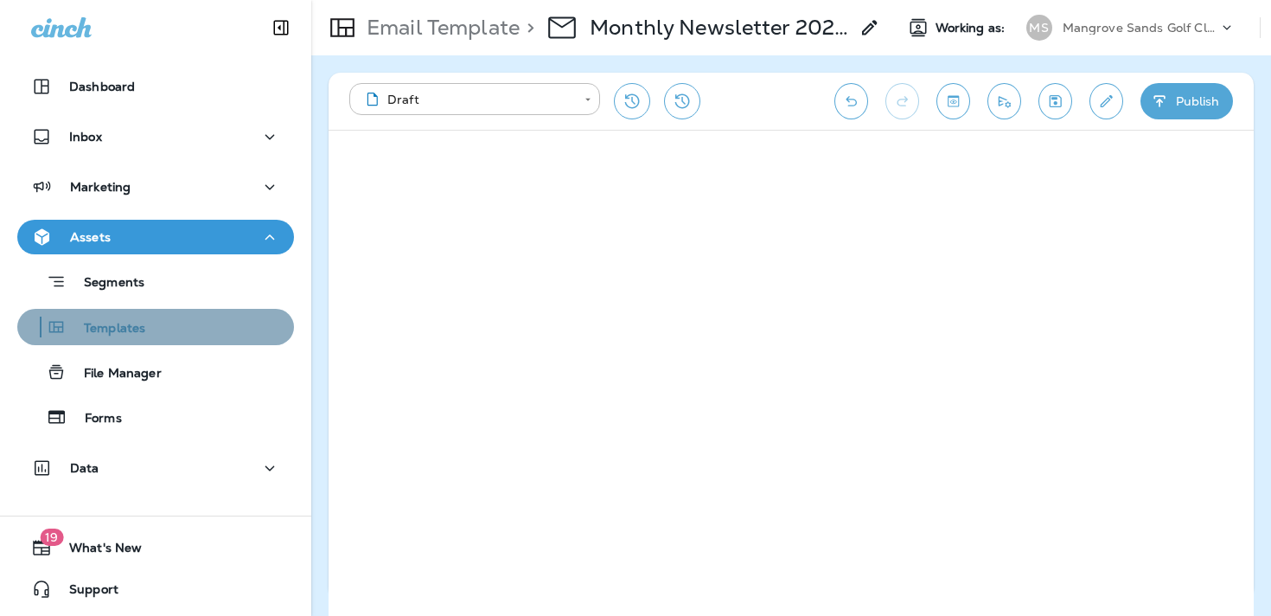
click at [108, 335] on p "Templates" at bounding box center [106, 329] width 79 height 16
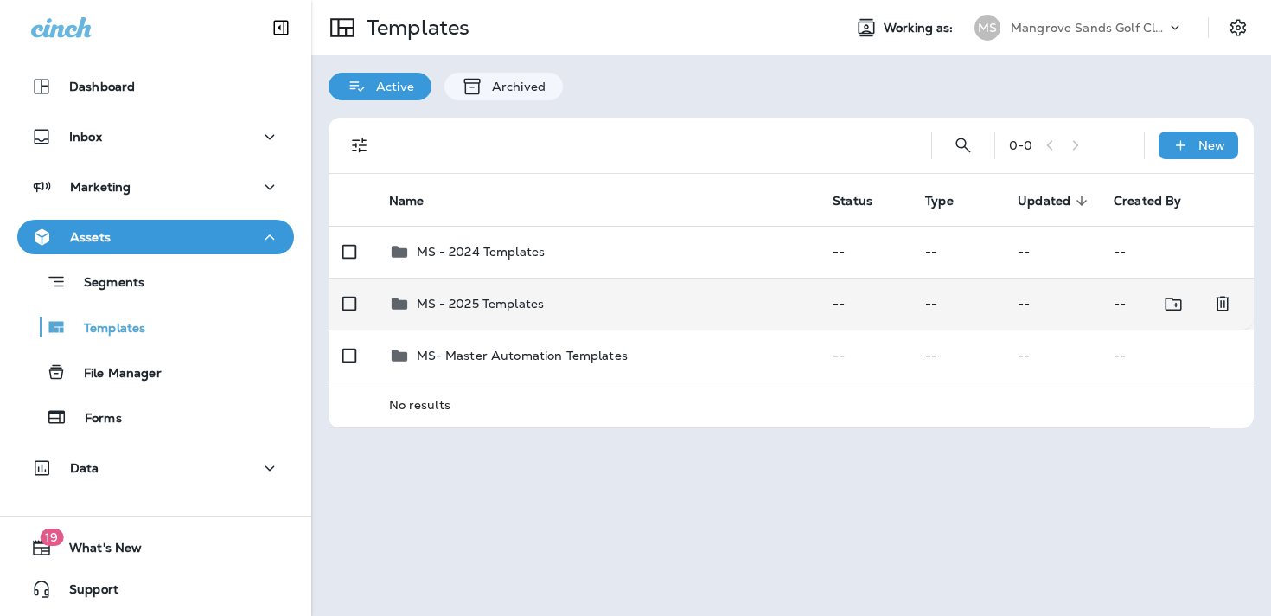
click at [672, 322] on td "MS - 2025 Templates" at bounding box center [597, 304] width 444 height 52
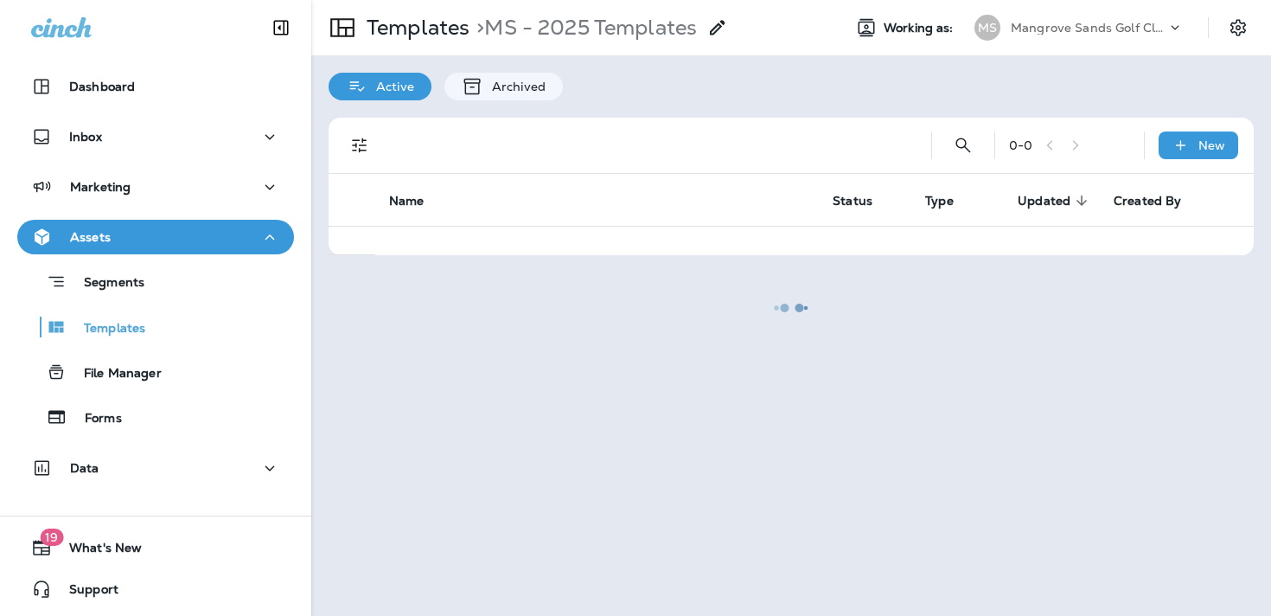
click at [950, 149] on div at bounding box center [791, 308] width 956 height 612
click at [965, 146] on div at bounding box center [791, 308] width 956 height 612
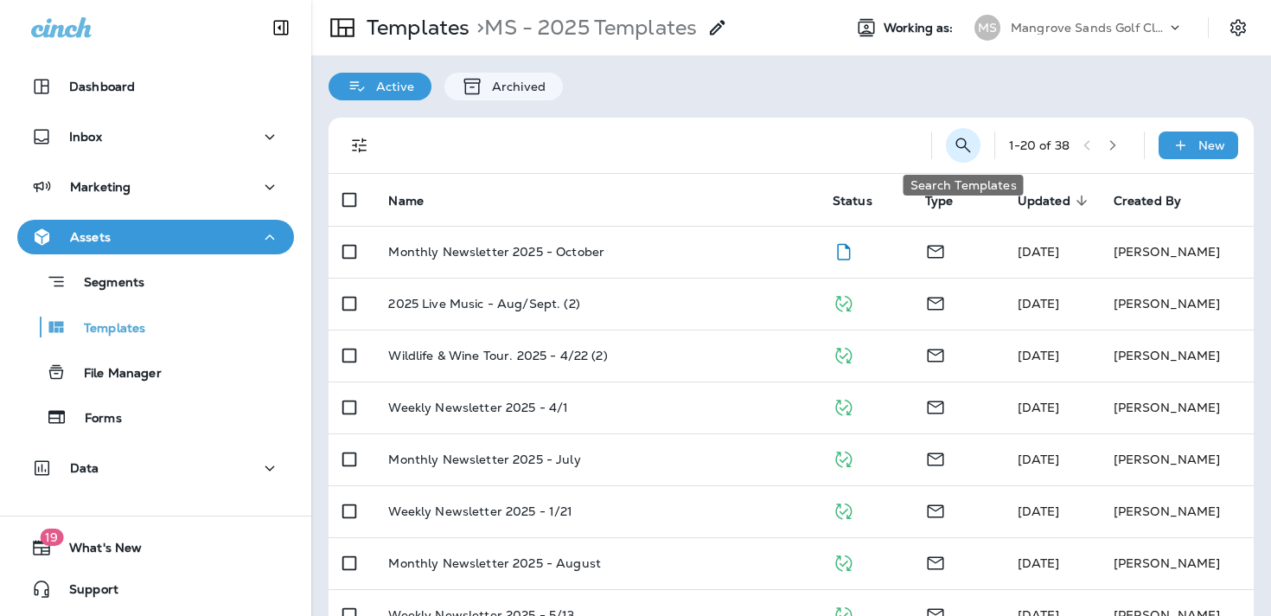
click at [969, 144] on icon "Search Templates" at bounding box center [963, 145] width 21 height 21
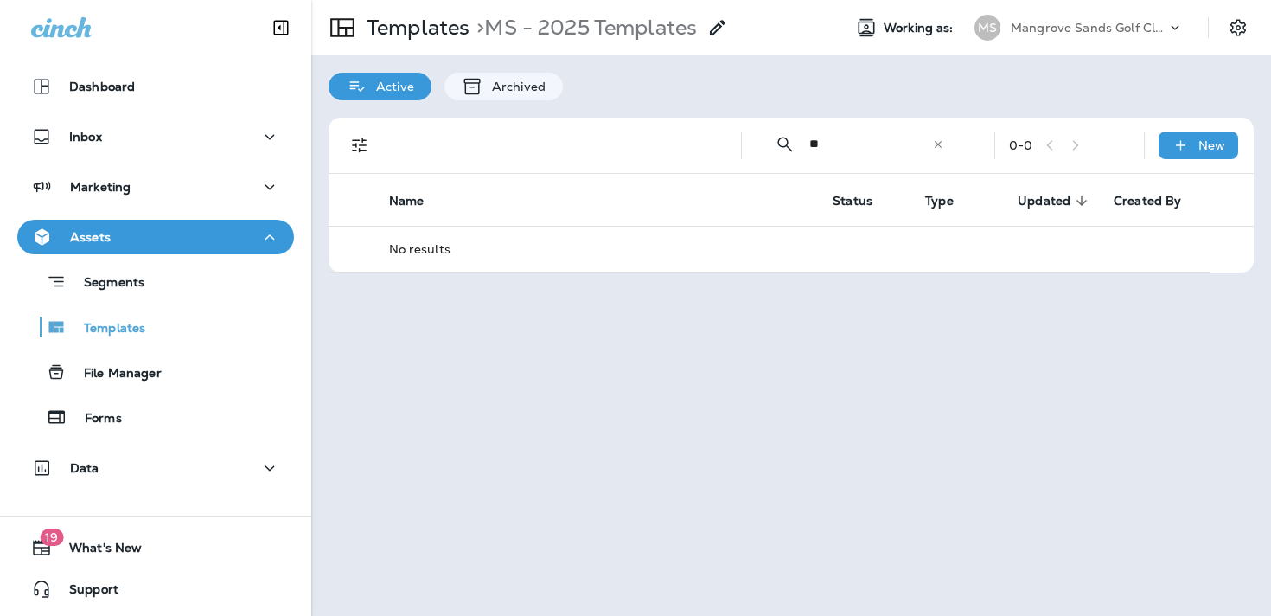
type input "*"
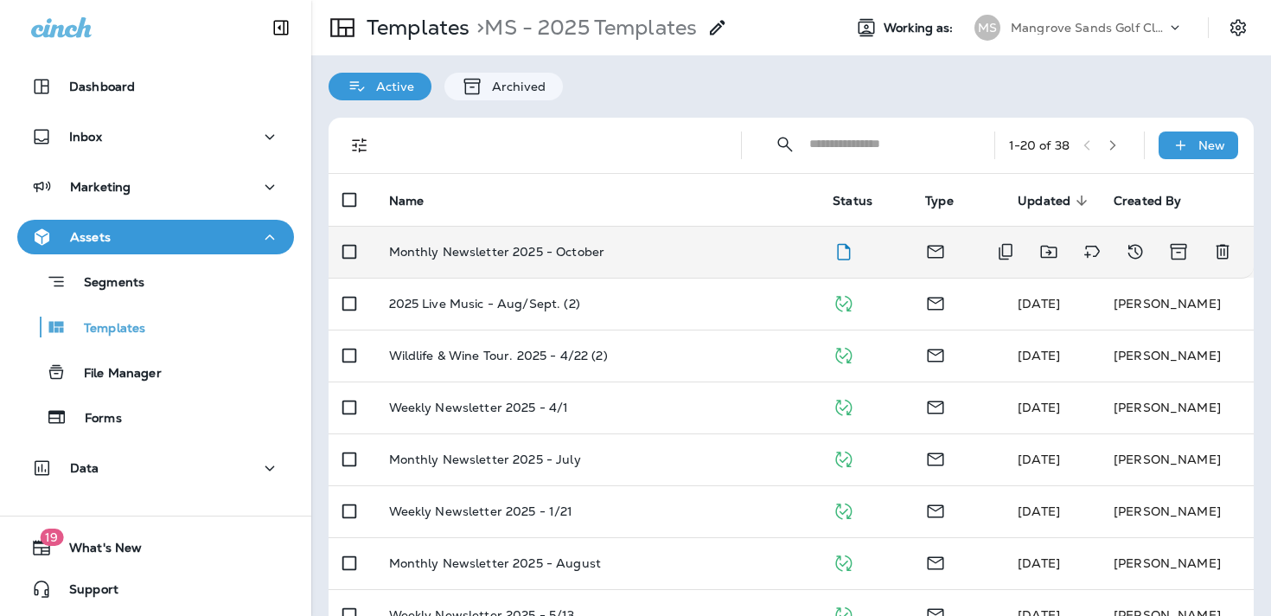
click at [719, 259] on td "Monthly Newsletter 2025 - October" at bounding box center [597, 252] width 444 height 52
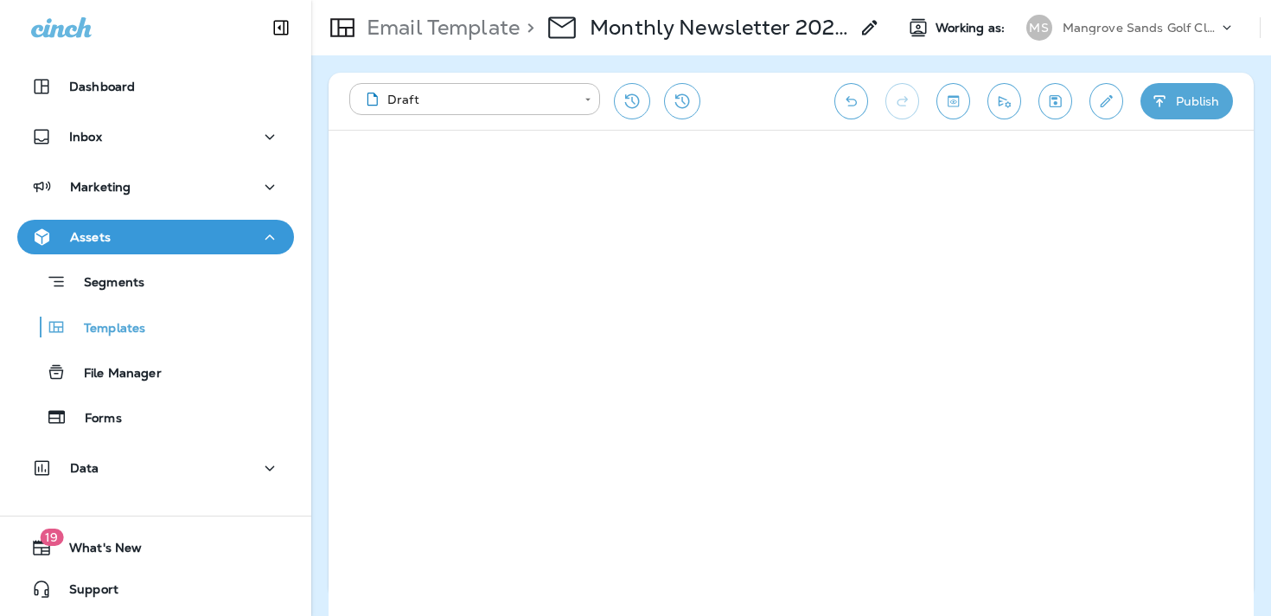
click at [842, 101] on icon "Undo" at bounding box center [851, 101] width 18 height 17
click at [855, 100] on icon "Undo" at bounding box center [851, 101] width 11 height 10
click at [849, 107] on icon "Undo" at bounding box center [851, 101] width 18 height 17
